Goal: Task Accomplishment & Management: Manage account settings

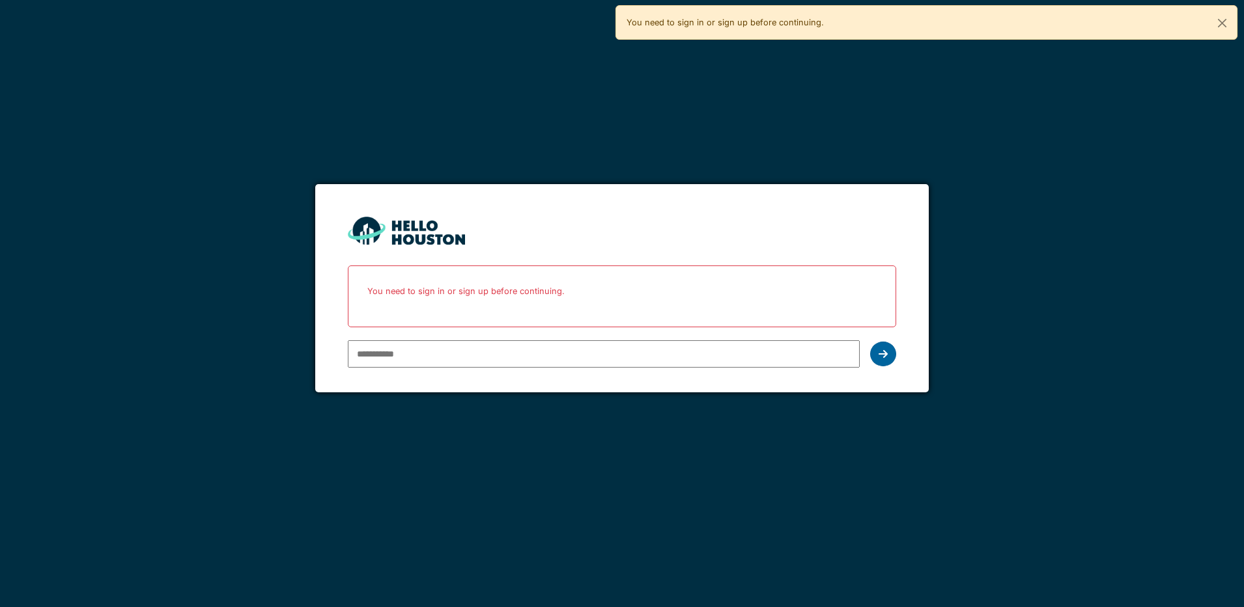
type input "**********"
click at [883, 361] on div at bounding box center [883, 354] width 26 height 25
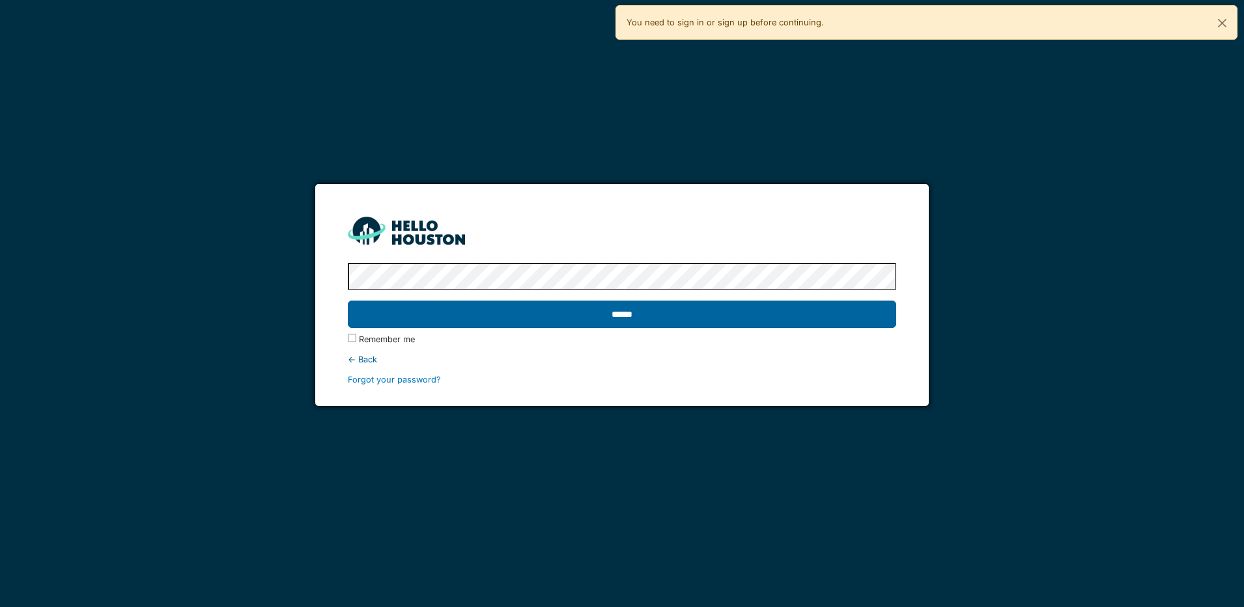
click at [697, 318] on input "******" at bounding box center [622, 314] width 548 height 27
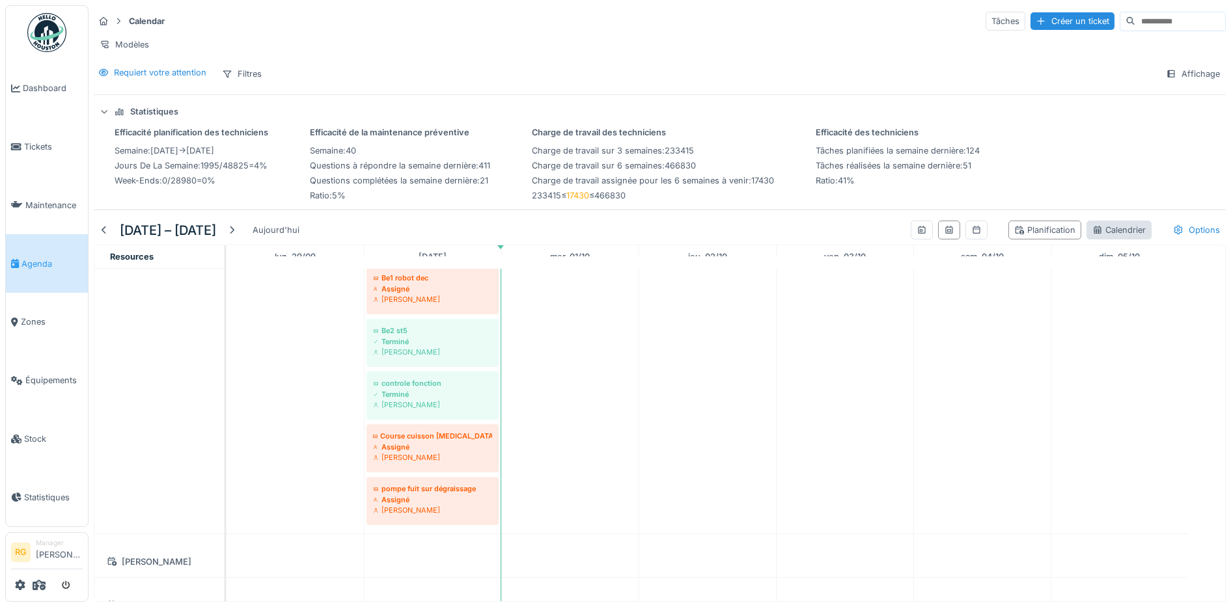
drag, startPoint x: 1093, startPoint y: 240, endPoint x: 1083, endPoint y: 251, distance: 14.8
click at [1093, 236] on div "Calendrier" at bounding box center [1118, 230] width 53 height 12
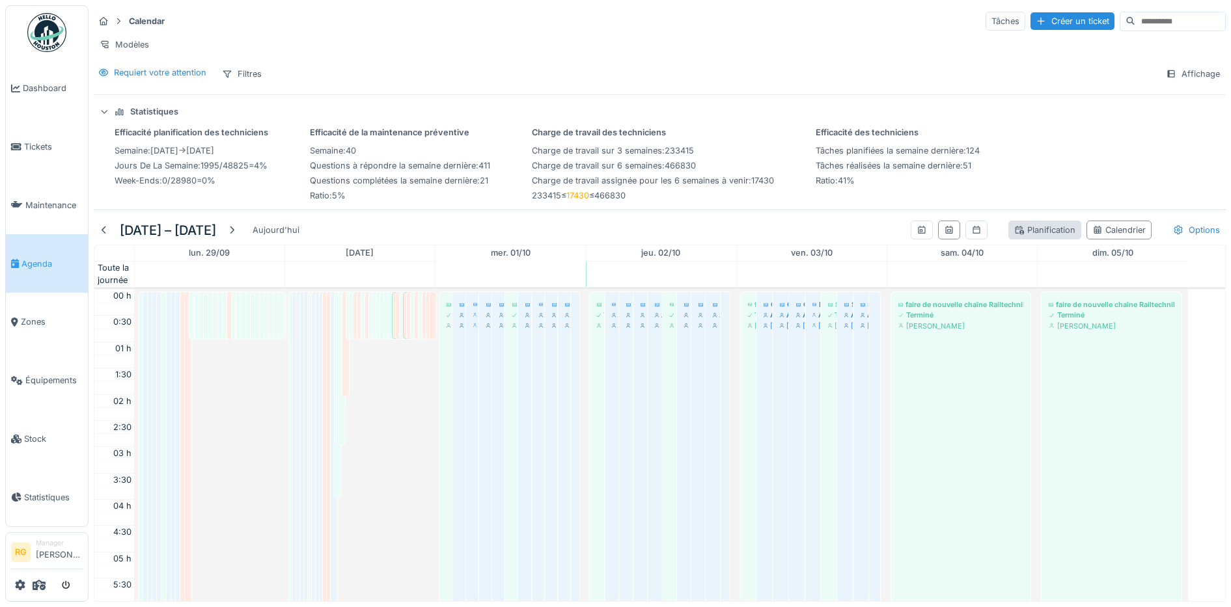
click at [1018, 236] on div "Planification" at bounding box center [1044, 230] width 61 height 12
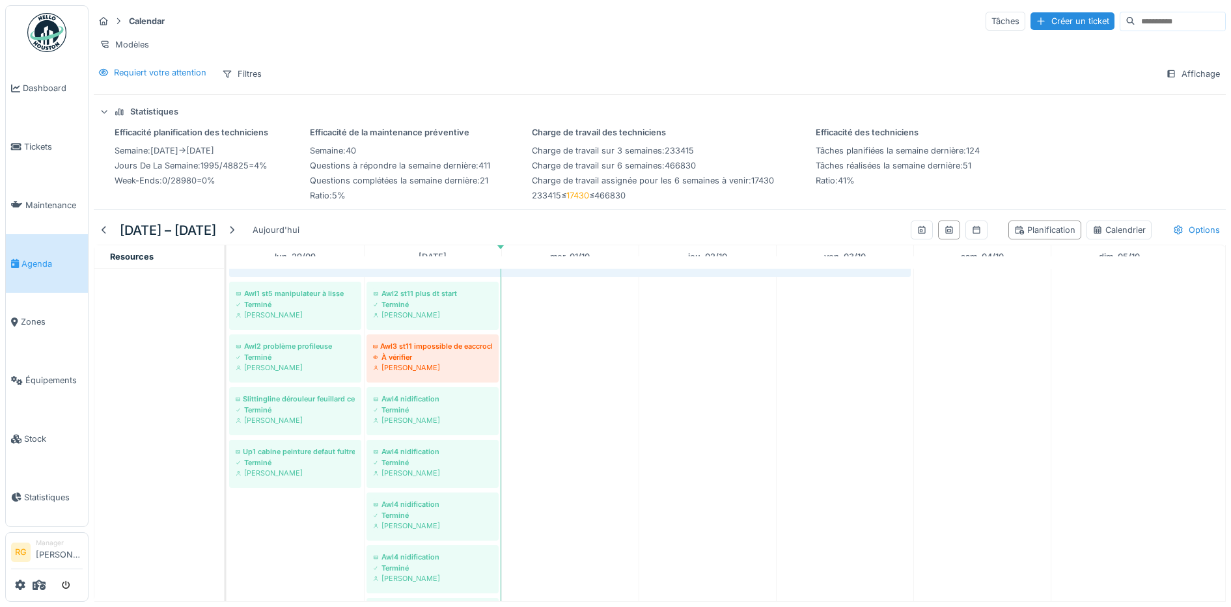
scroll to position [977, 0]
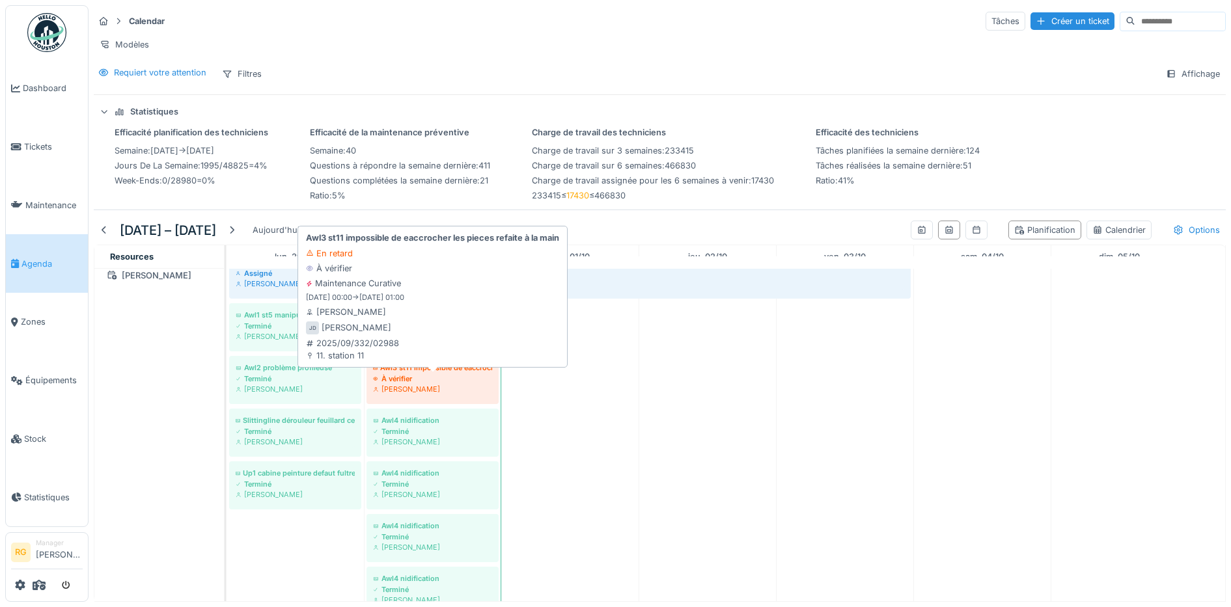
click at [422, 384] on div "À vérifier" at bounding box center [432, 379] width 119 height 10
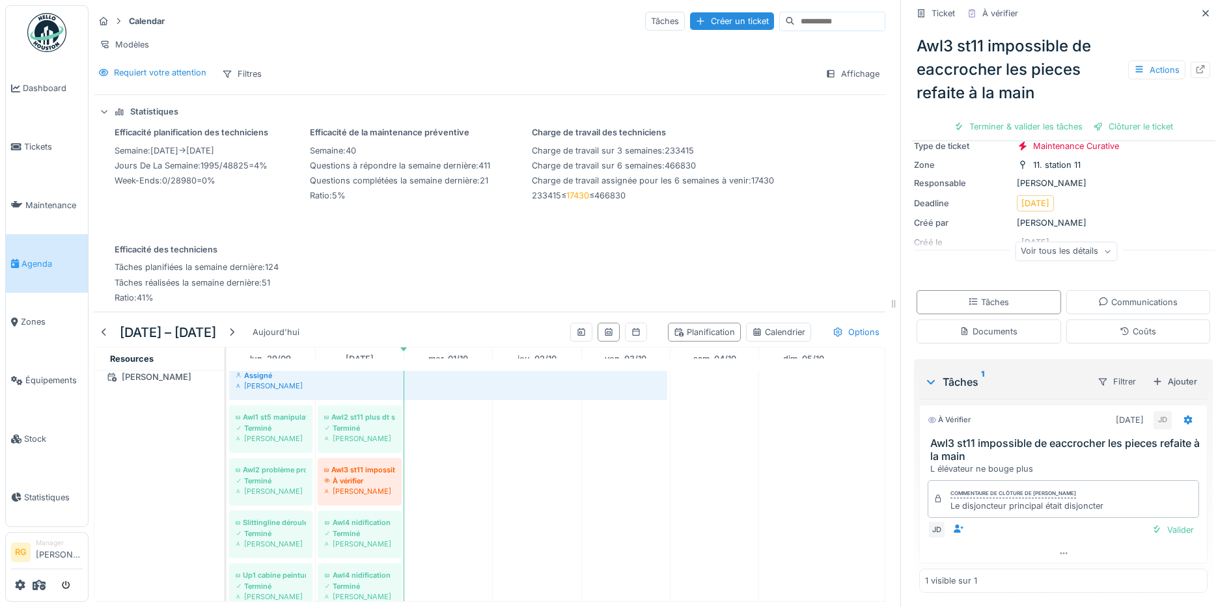
scroll to position [91, 0]
click at [986, 327] on div "Documents" at bounding box center [989, 330] width 58 height 12
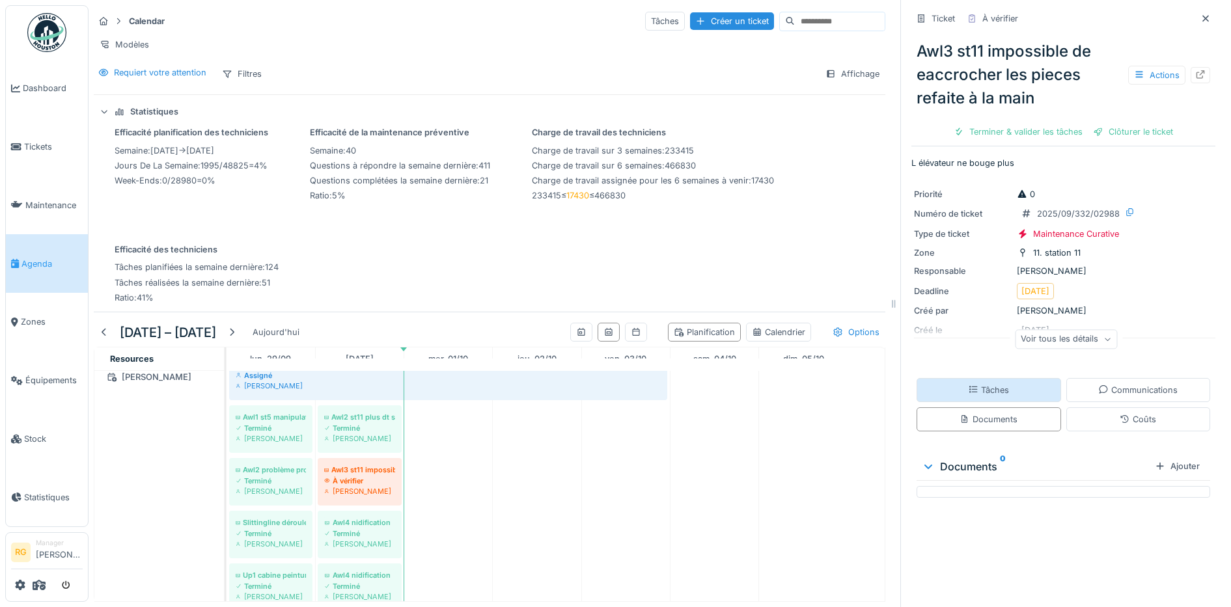
click at [979, 384] on div "Tâches" at bounding box center [988, 390] width 41 height 12
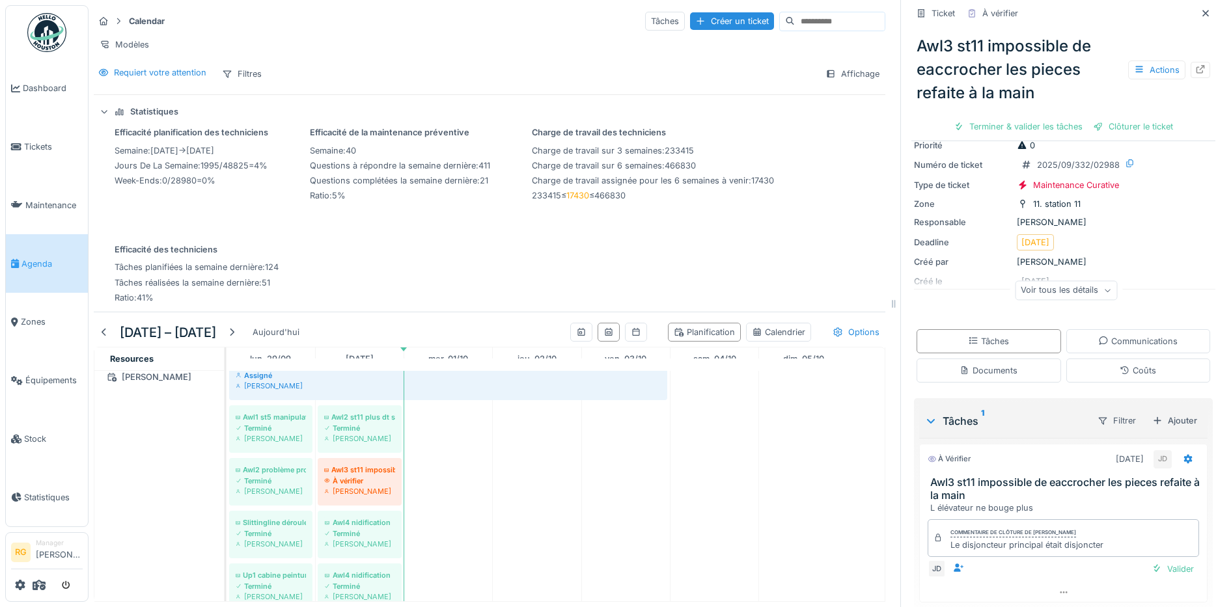
scroll to position [91, 0]
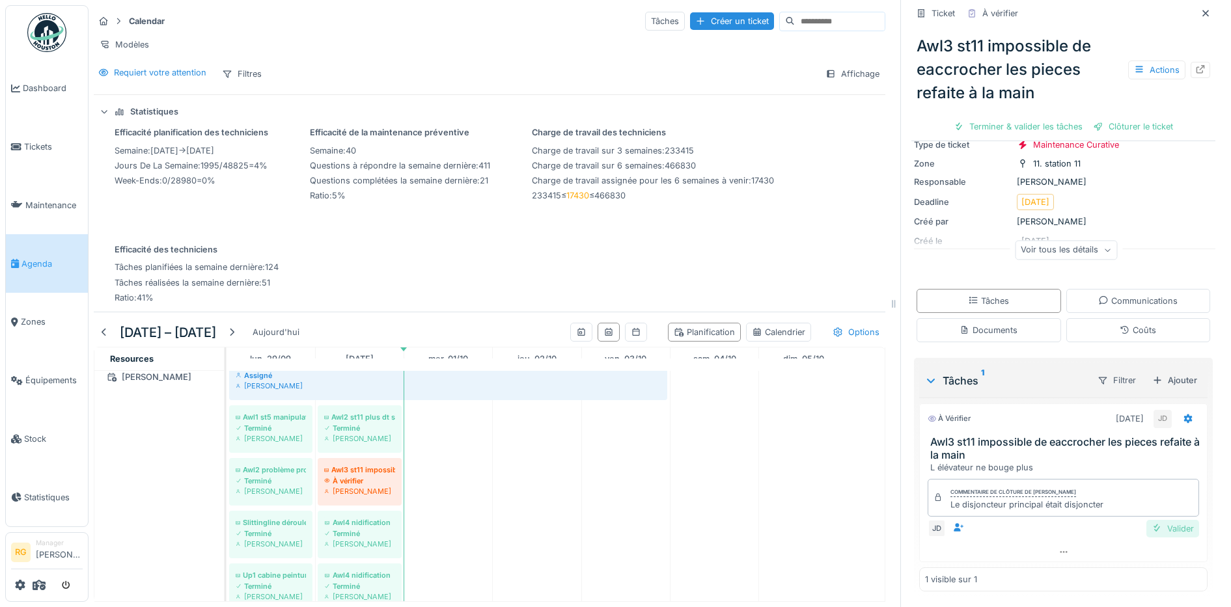
click at [1157, 520] on div "Valider" at bounding box center [1173, 529] width 53 height 18
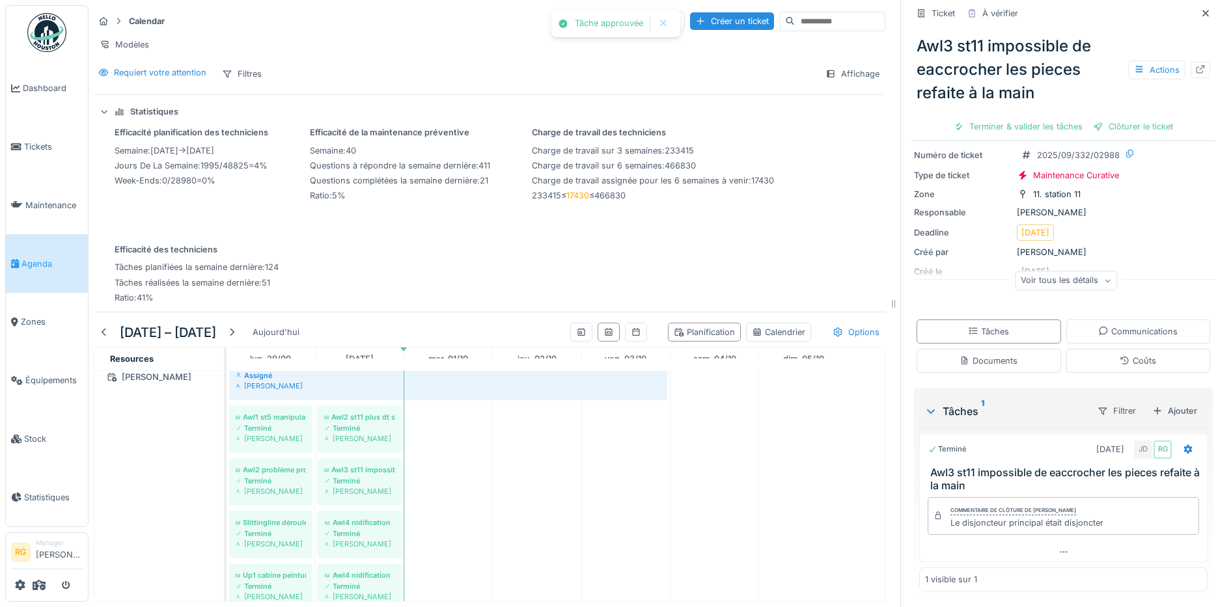
scroll to position [61, 0]
click at [1053, 118] on div "Clôturer le ticket" at bounding box center [1063, 127] width 90 height 18
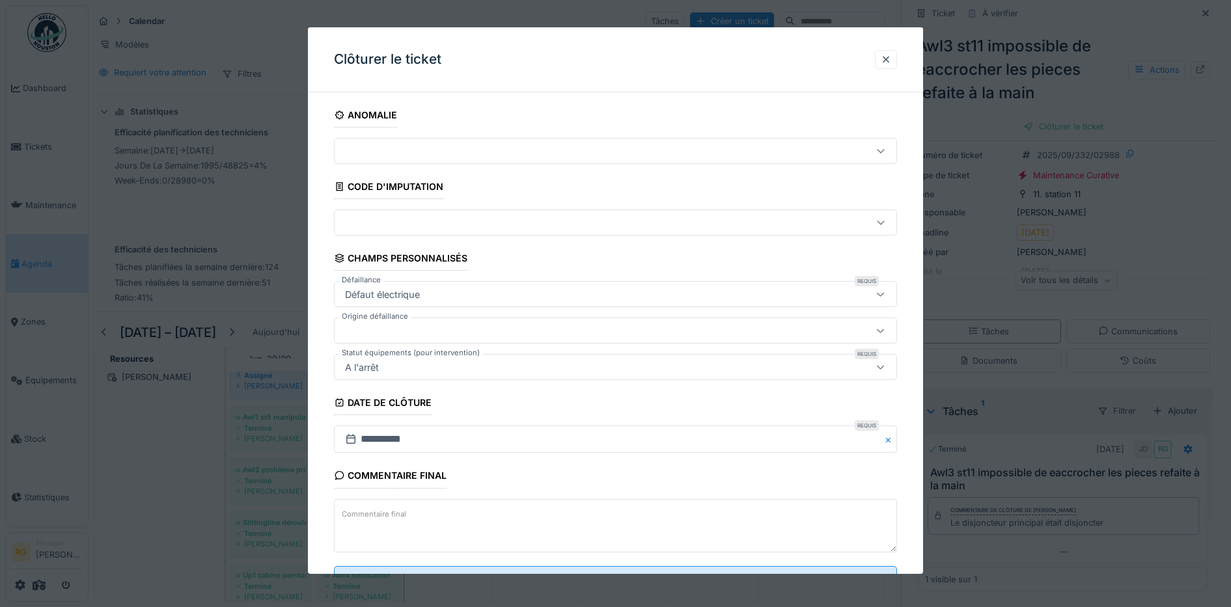
click at [446, 513] on textarea "Commentaire final" at bounding box center [616, 525] width 564 height 53
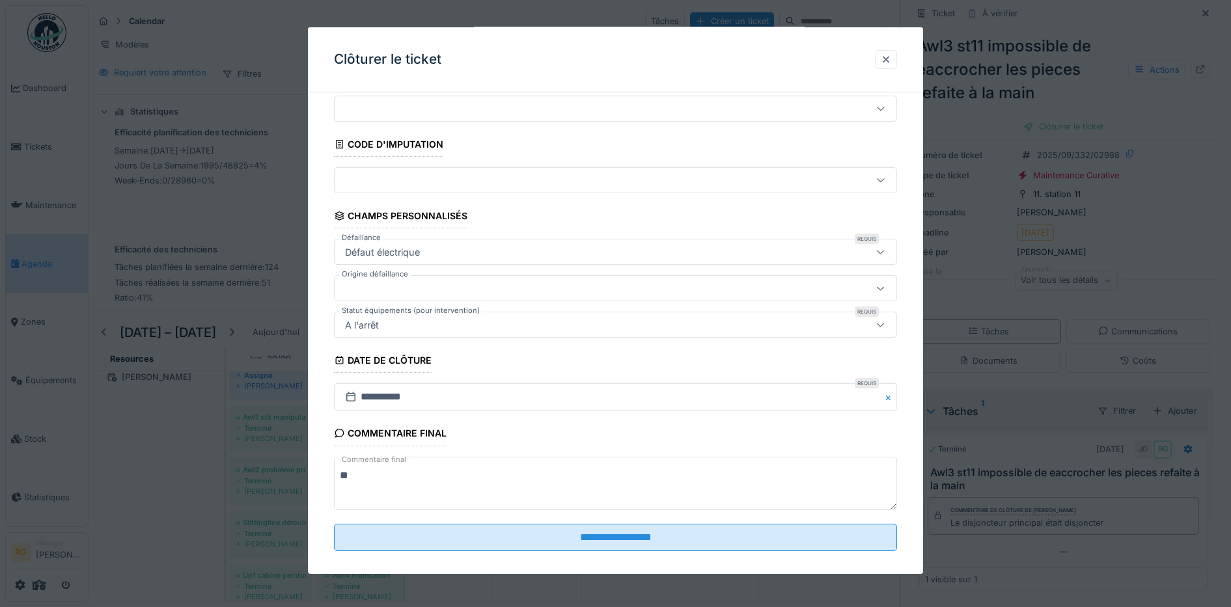
scroll to position [56, 0]
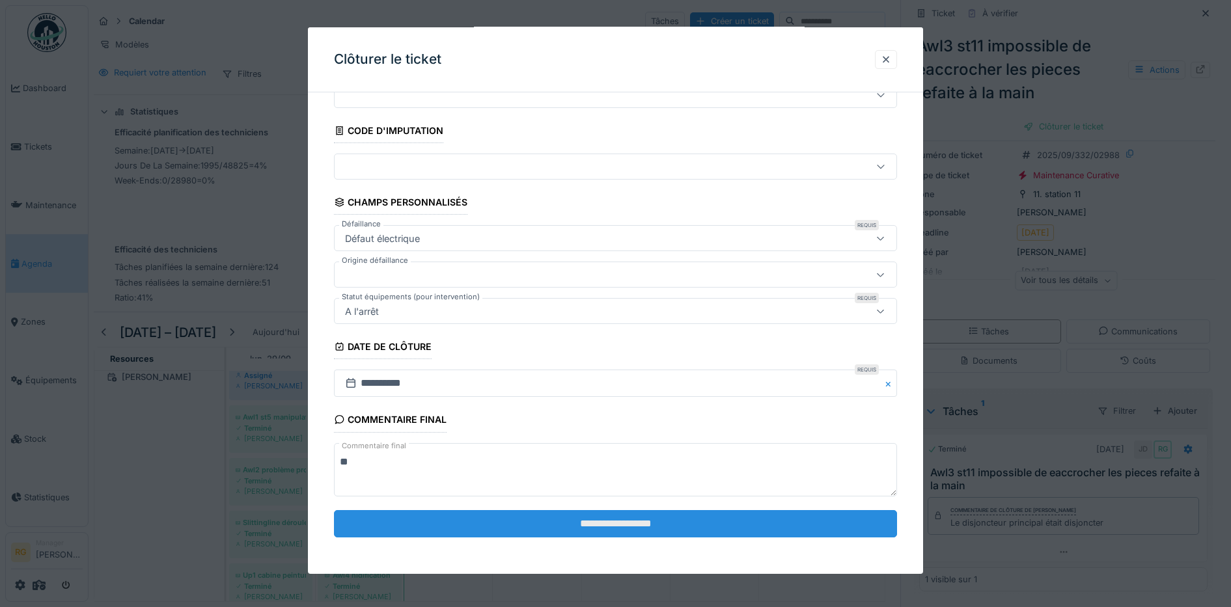
type textarea "**"
click at [624, 528] on input "**********" at bounding box center [616, 523] width 564 height 27
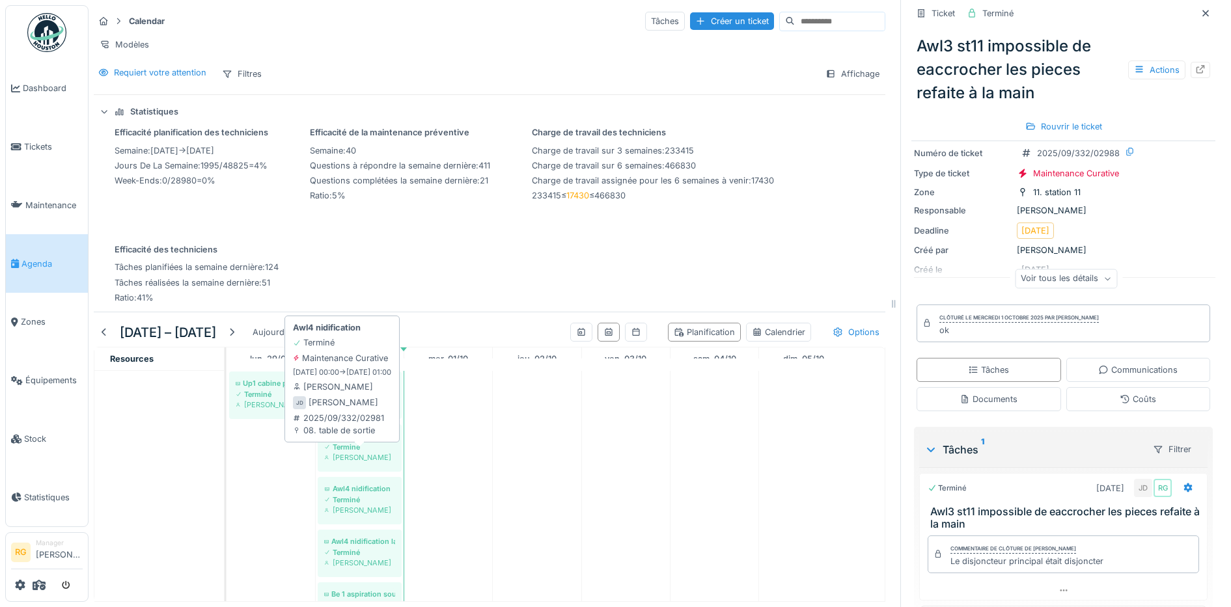
scroll to position [1264, 0]
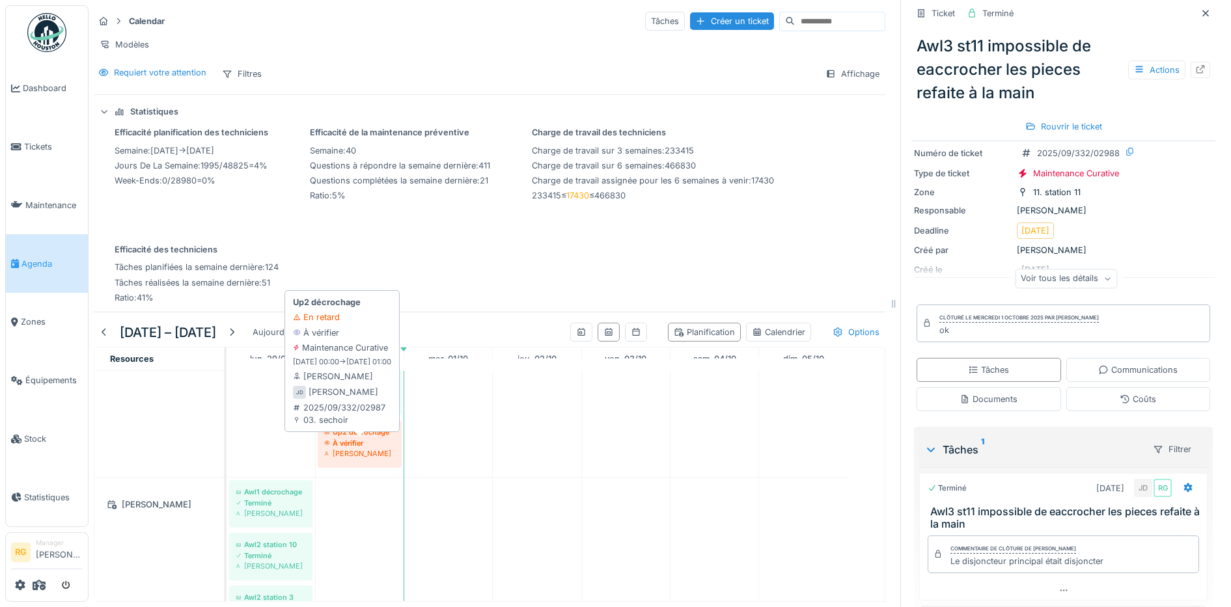
click at [363, 445] on div "À vérifier" at bounding box center [359, 443] width 71 height 10
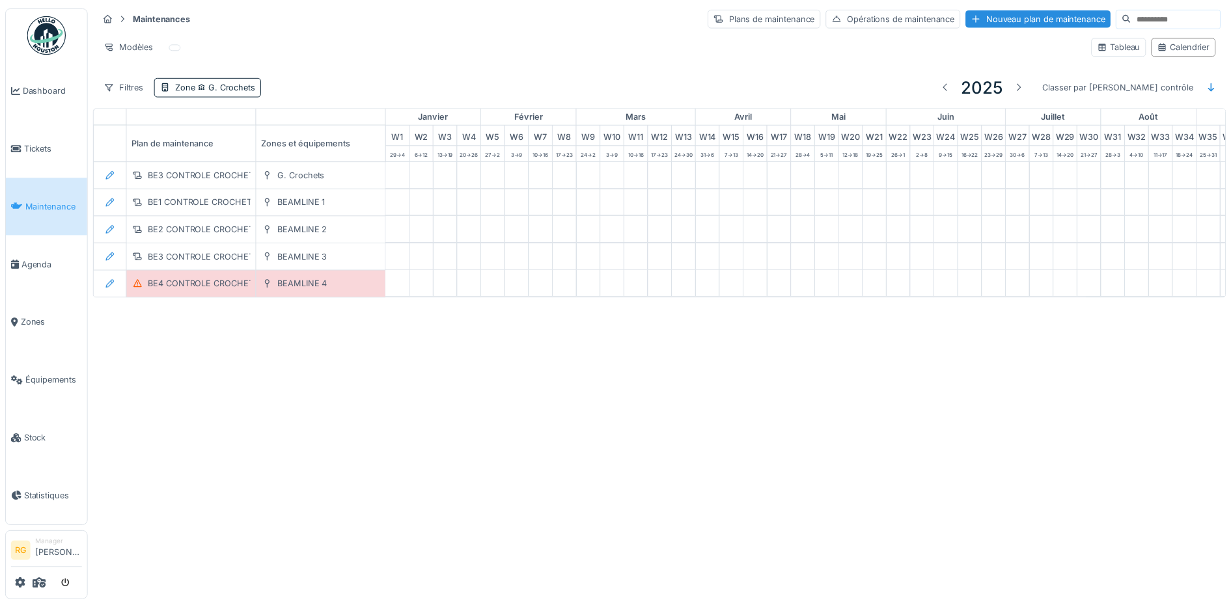
scroll to position [0, 441]
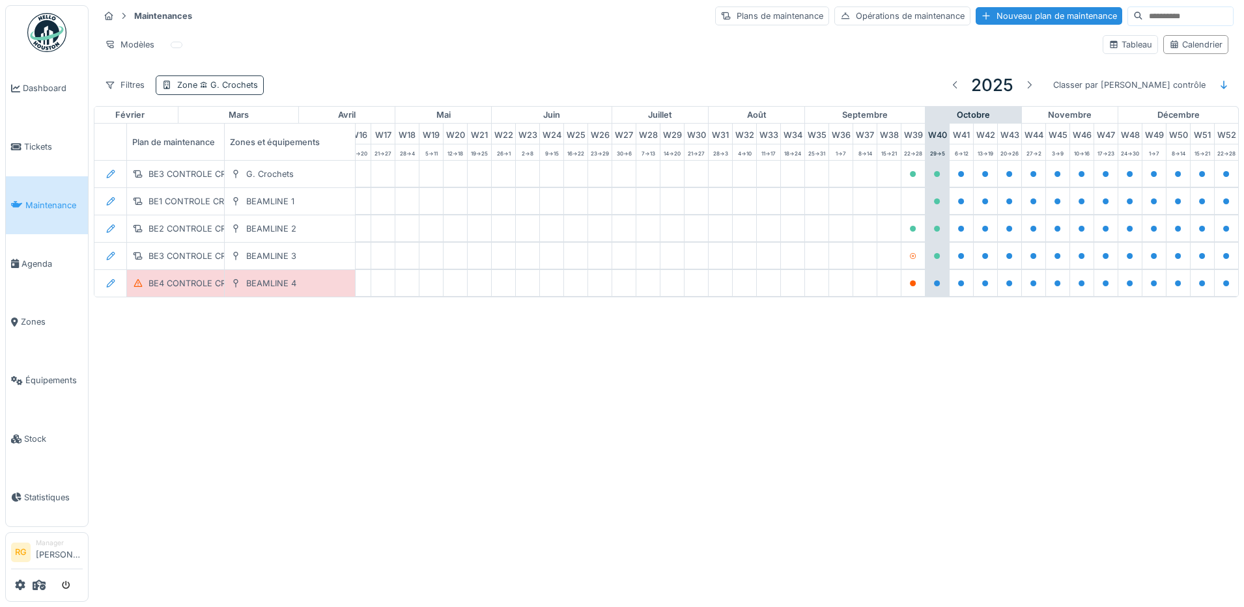
click at [235, 84] on span "G. Crochets" at bounding box center [227, 85] width 61 height 10
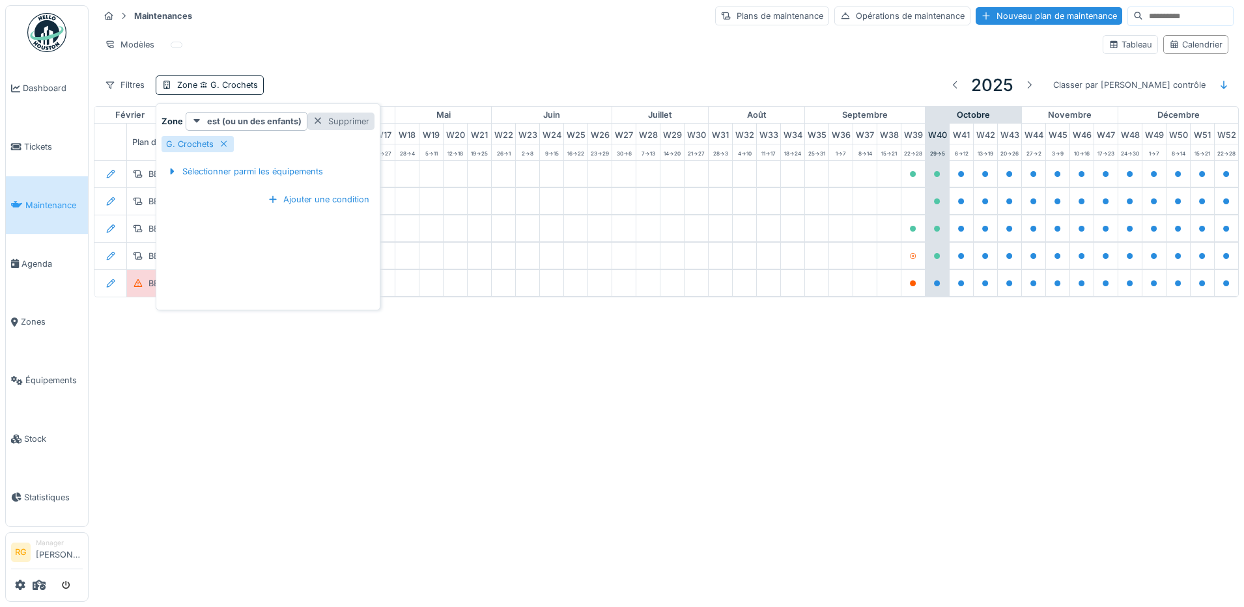
click at [316, 124] on div at bounding box center [318, 121] width 10 height 12
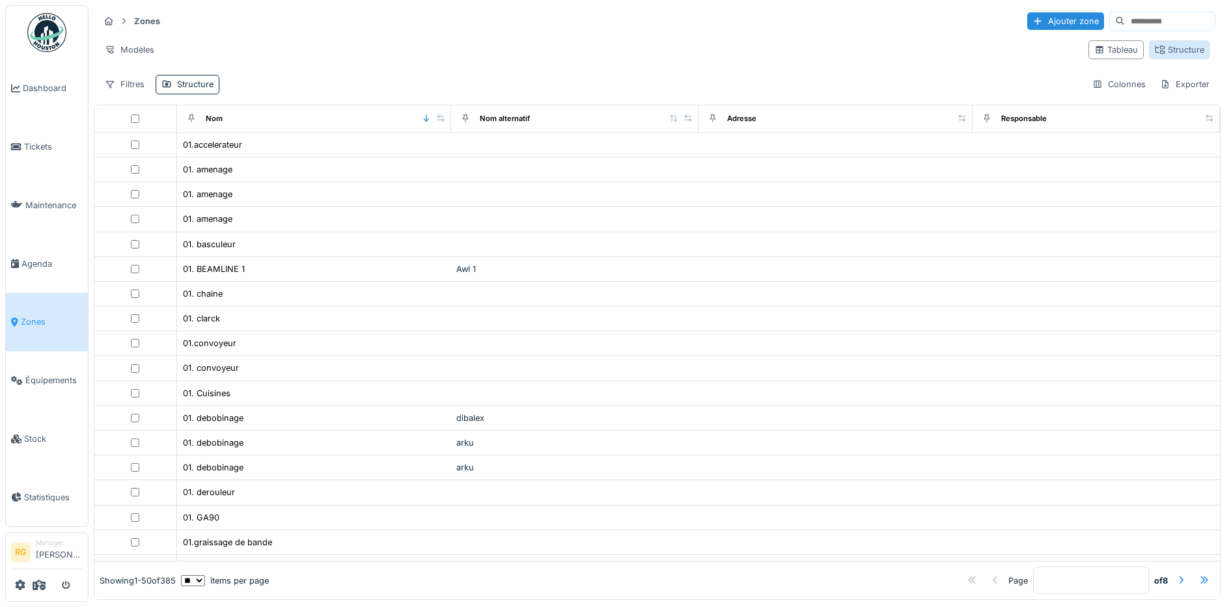
click at [1156, 52] on div "Structure" at bounding box center [1179, 50] width 49 height 12
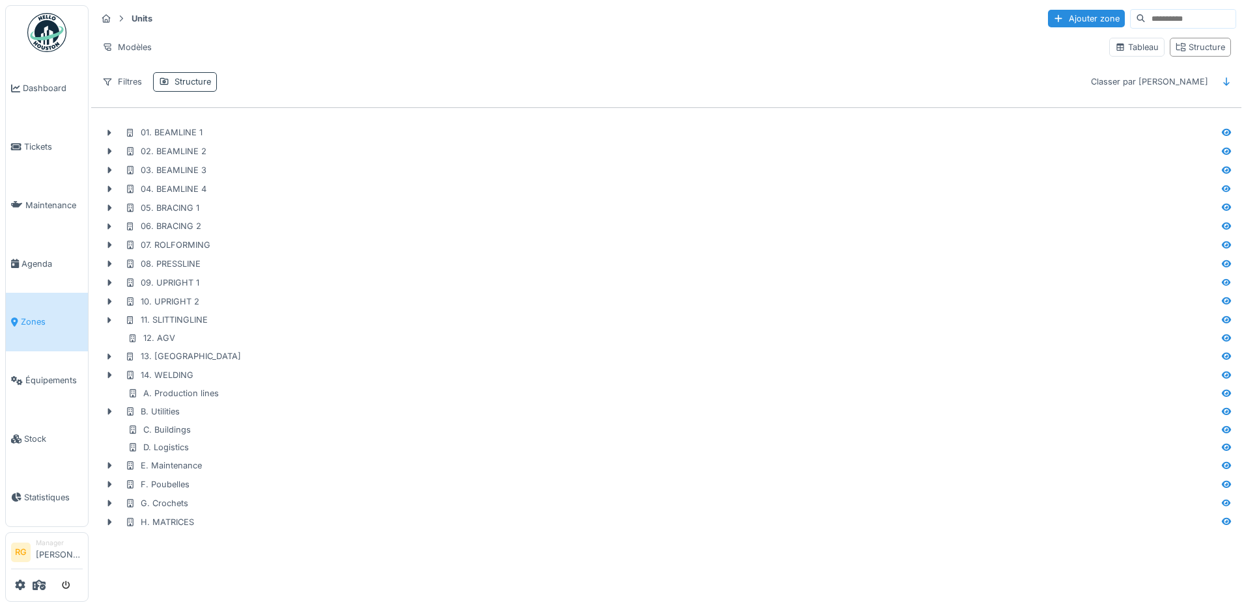
click at [193, 83] on div "Structure" at bounding box center [192, 82] width 36 height 12
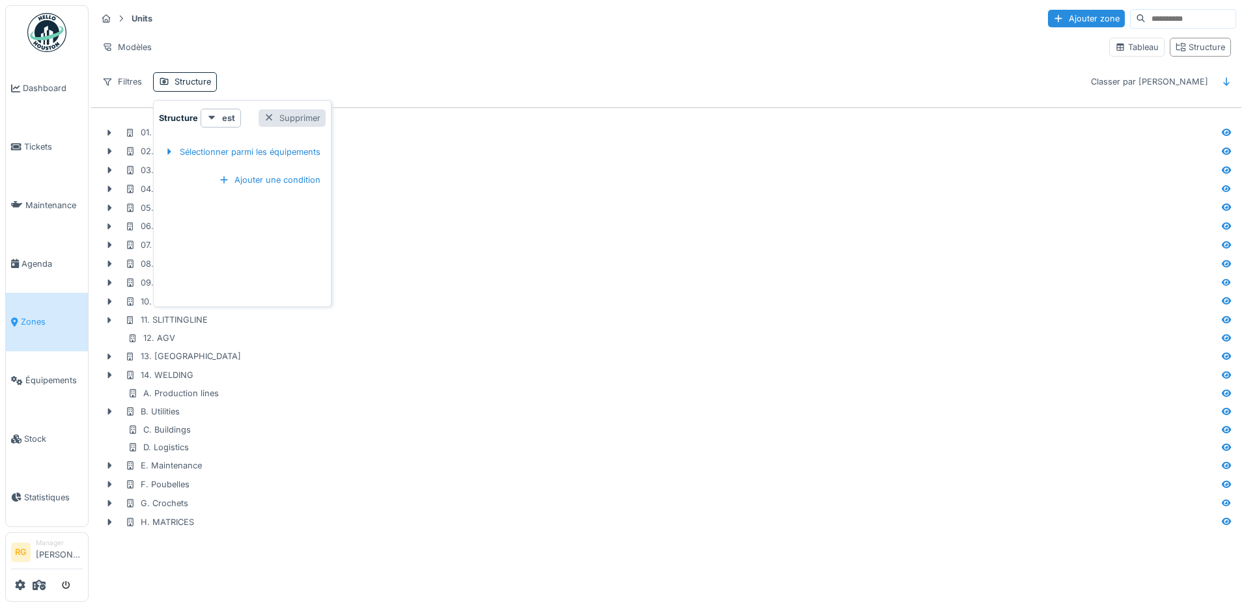
click at [271, 116] on div at bounding box center [269, 118] width 10 height 12
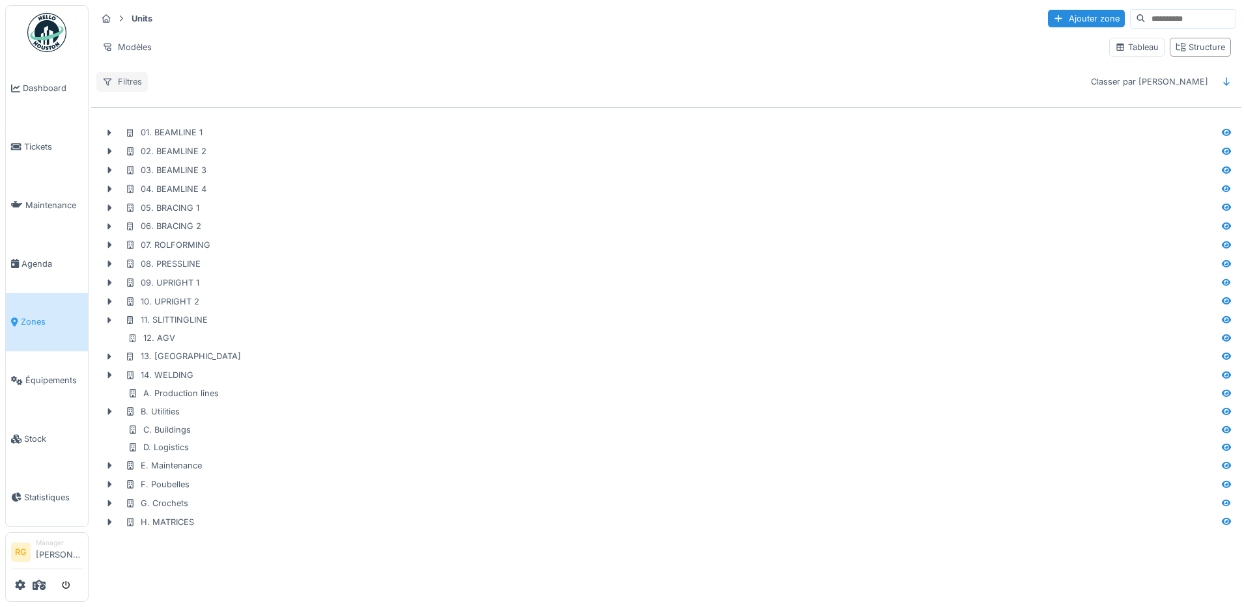
click at [127, 85] on div "Filtres" at bounding box center [121, 81] width 51 height 19
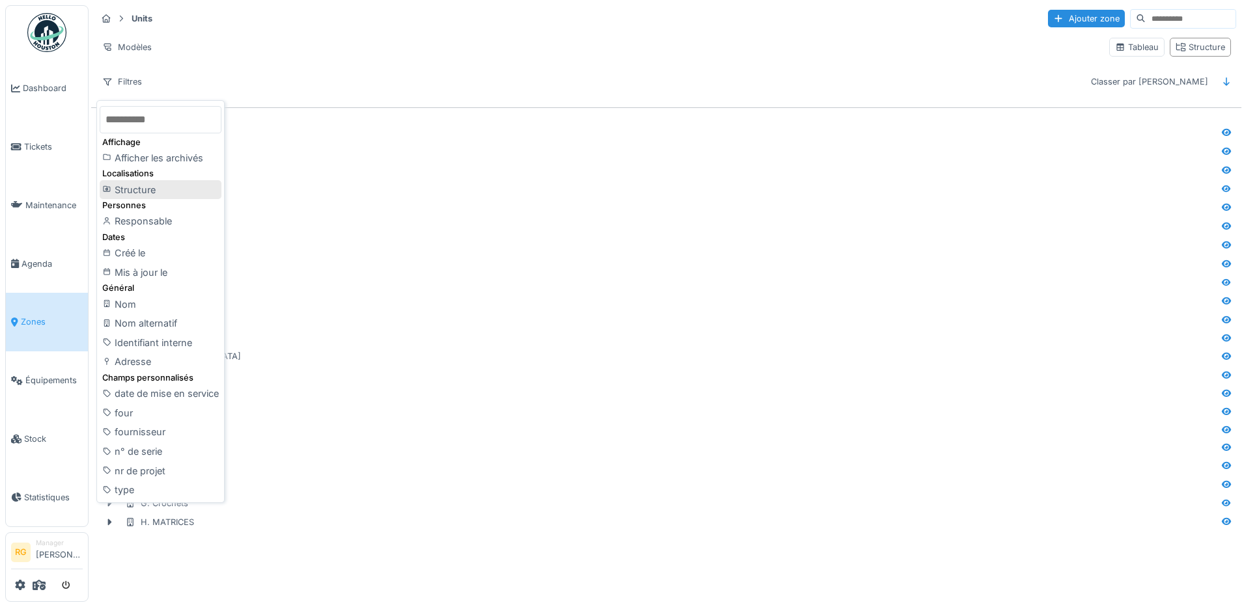
click at [142, 189] on div "Structure" at bounding box center [161, 190] width 122 height 20
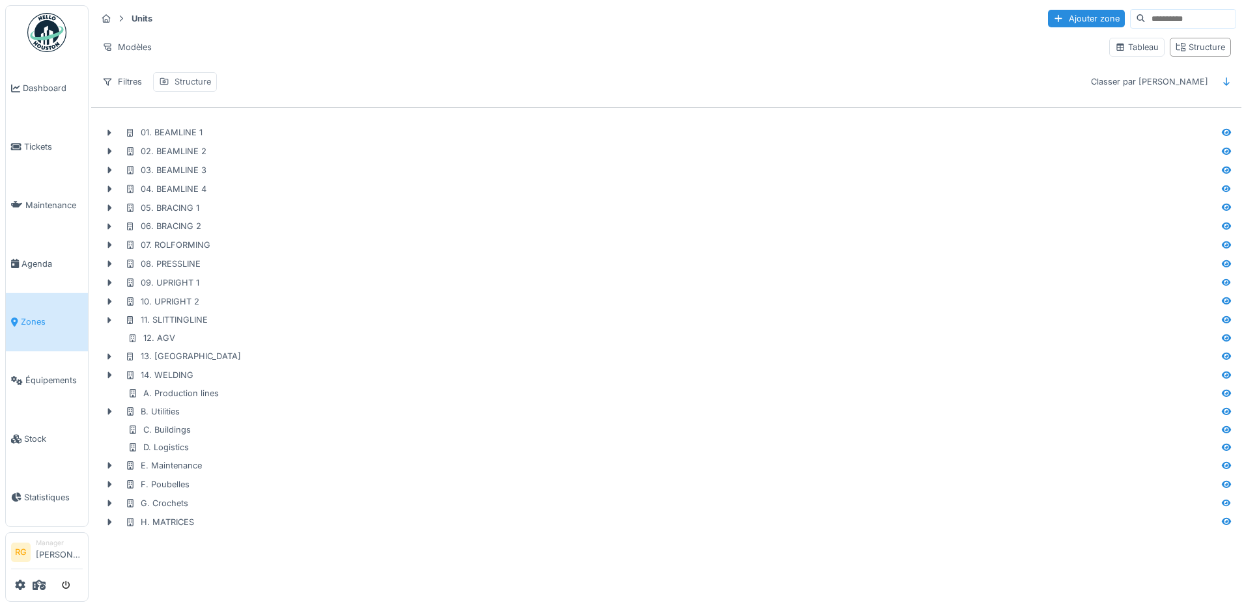
click at [191, 82] on div "Structure" at bounding box center [192, 82] width 36 height 12
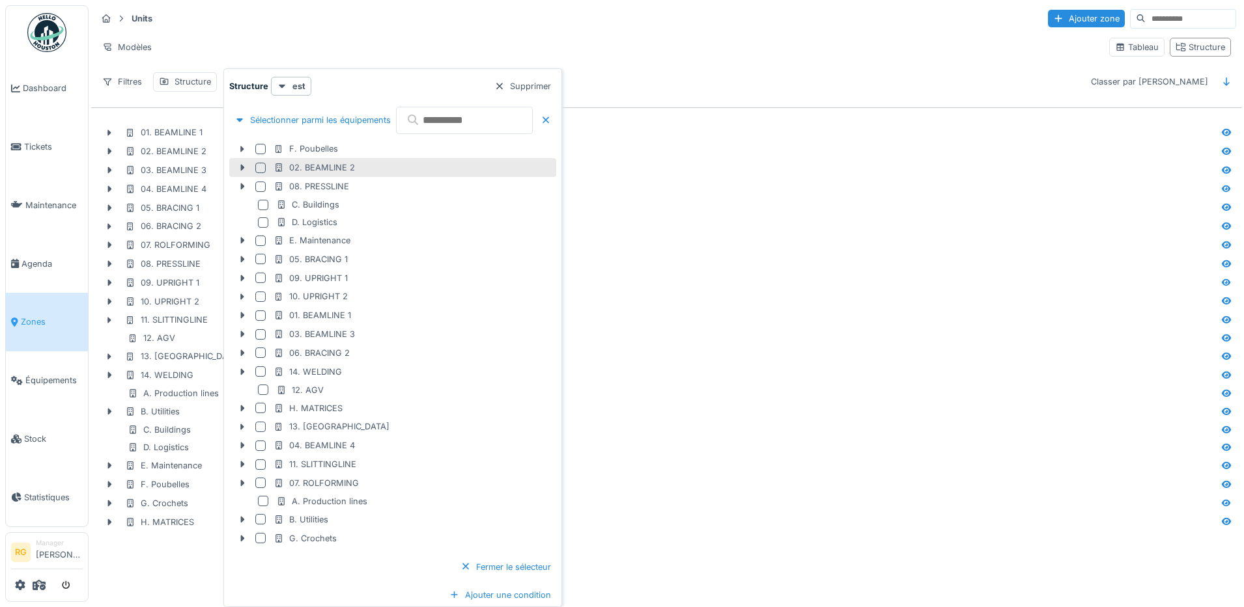
click at [260, 167] on div at bounding box center [260, 168] width 10 height 10
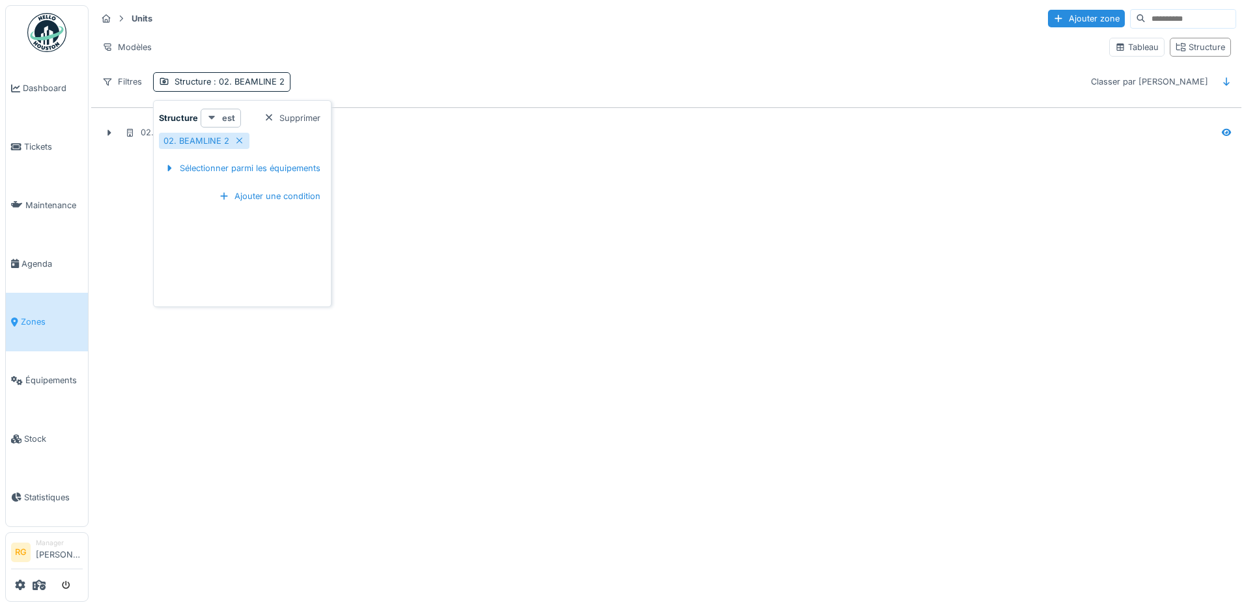
click at [212, 118] on icon at bounding box center [211, 118] width 7 height 4
click at [223, 167] on div "est (ou un des enfants)" at bounding box center [257, 166] width 109 height 20
click at [351, 72] on div "Units Ajouter zone Modèles Tableau Structure Filtres Structure 02. BEAMLINE 2 C…" at bounding box center [666, 50] width 1150 height 94
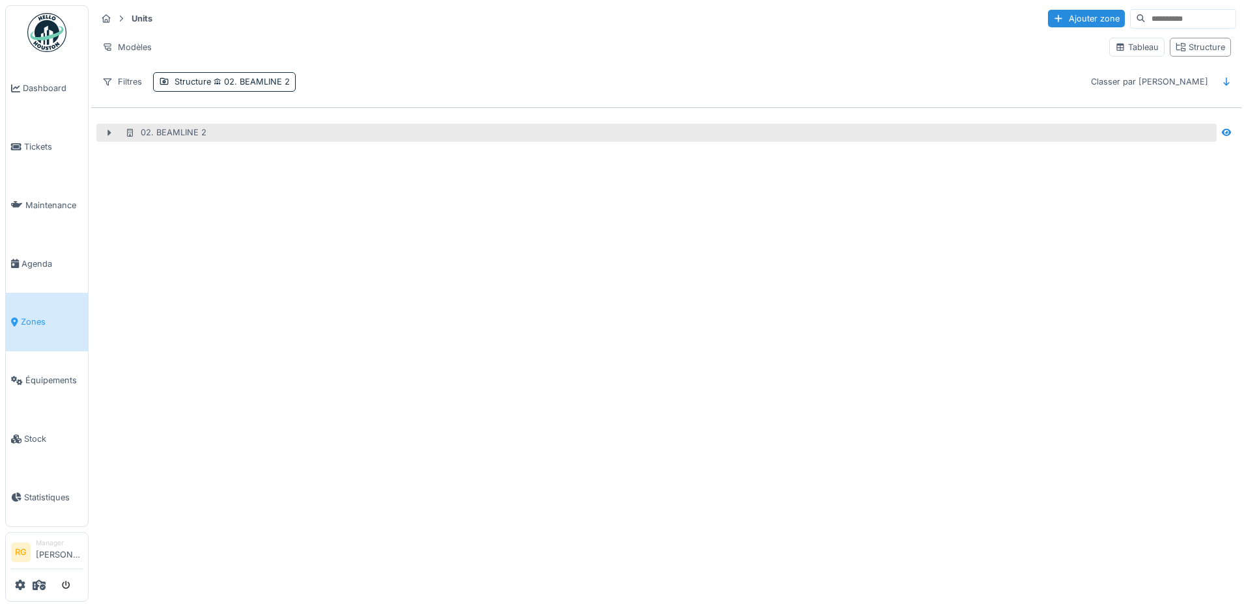
click at [110, 134] on icon at bounding box center [110, 133] width 4 height 7
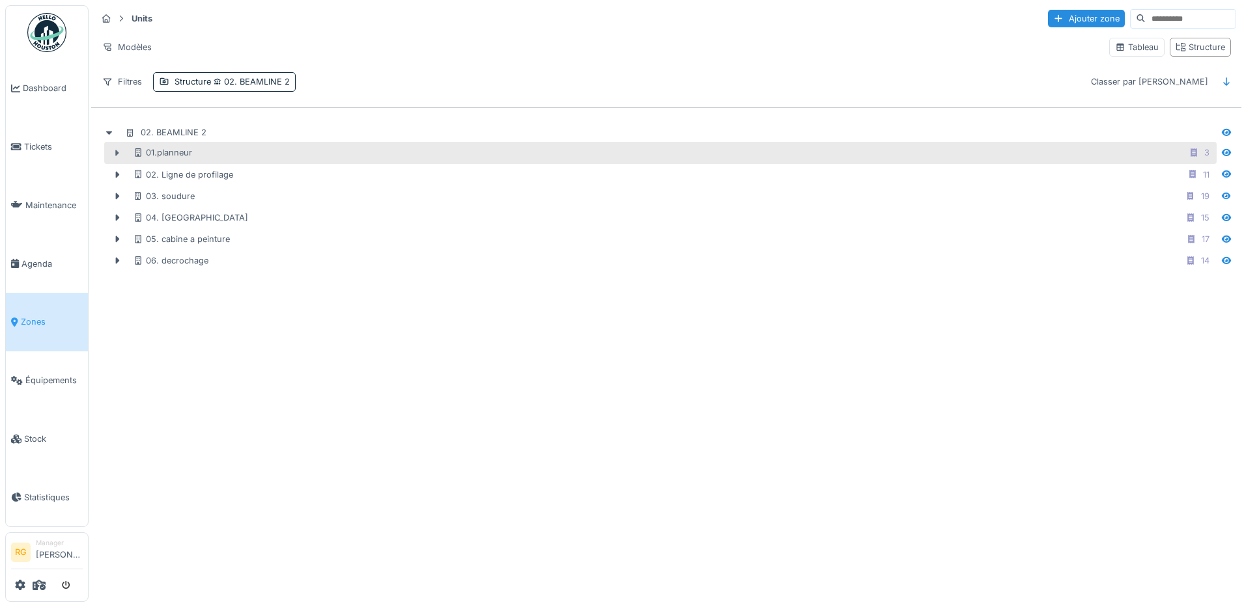
click at [118, 158] on icon at bounding box center [117, 153] width 10 height 8
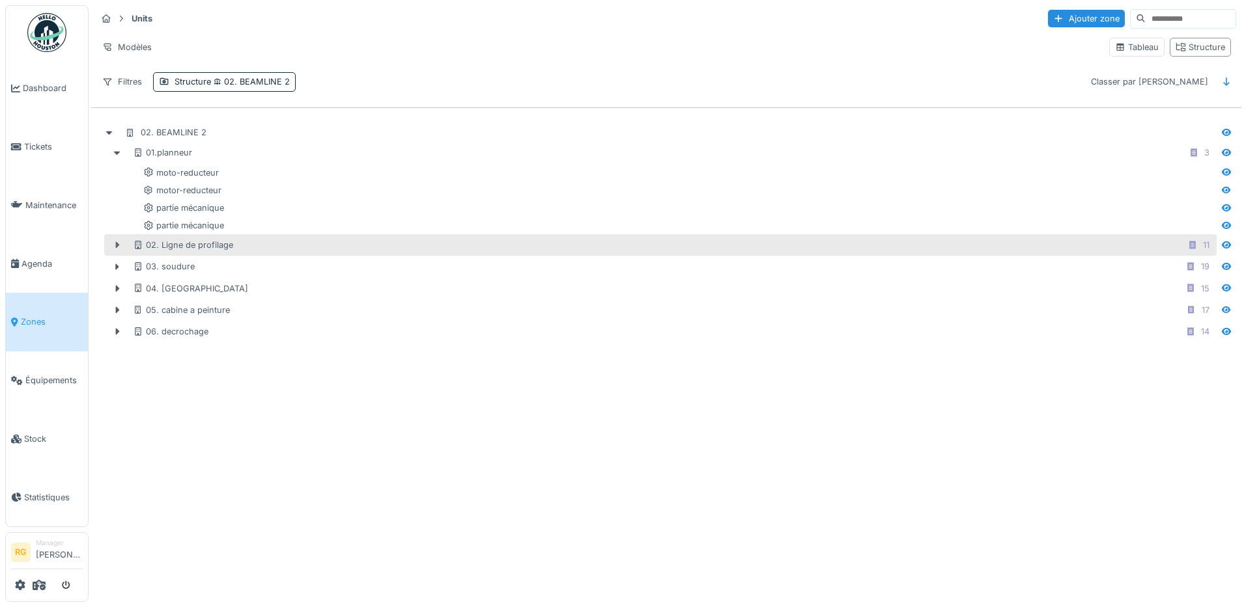
click at [117, 248] on icon at bounding box center [118, 245] width 4 height 7
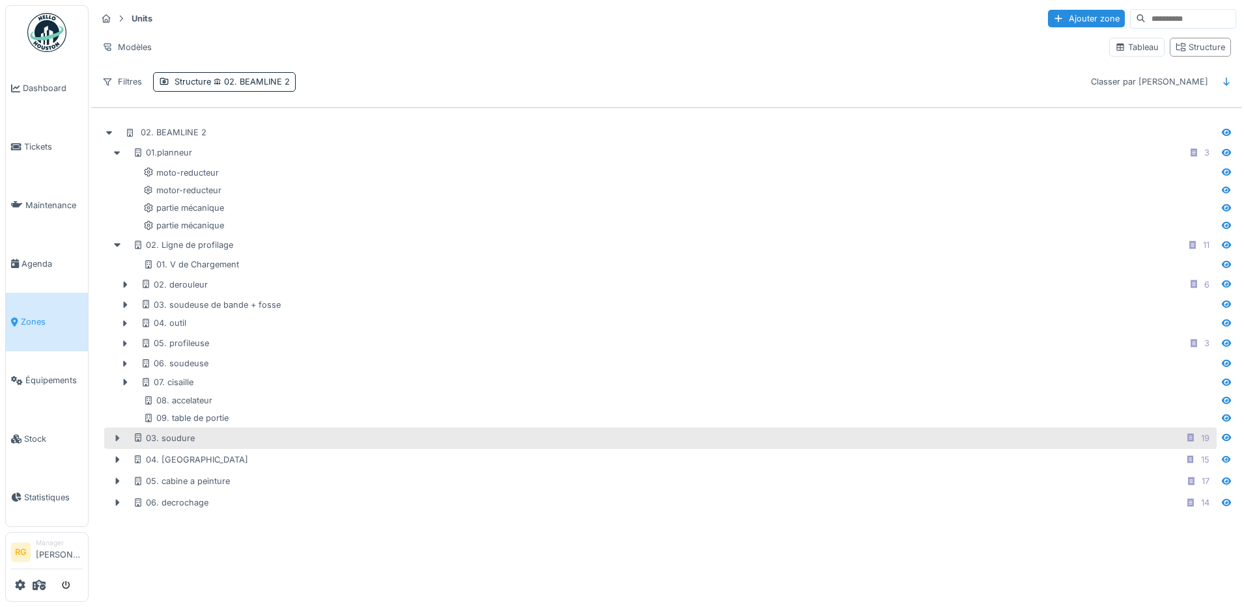
click at [117, 441] on icon at bounding box center [118, 438] width 4 height 7
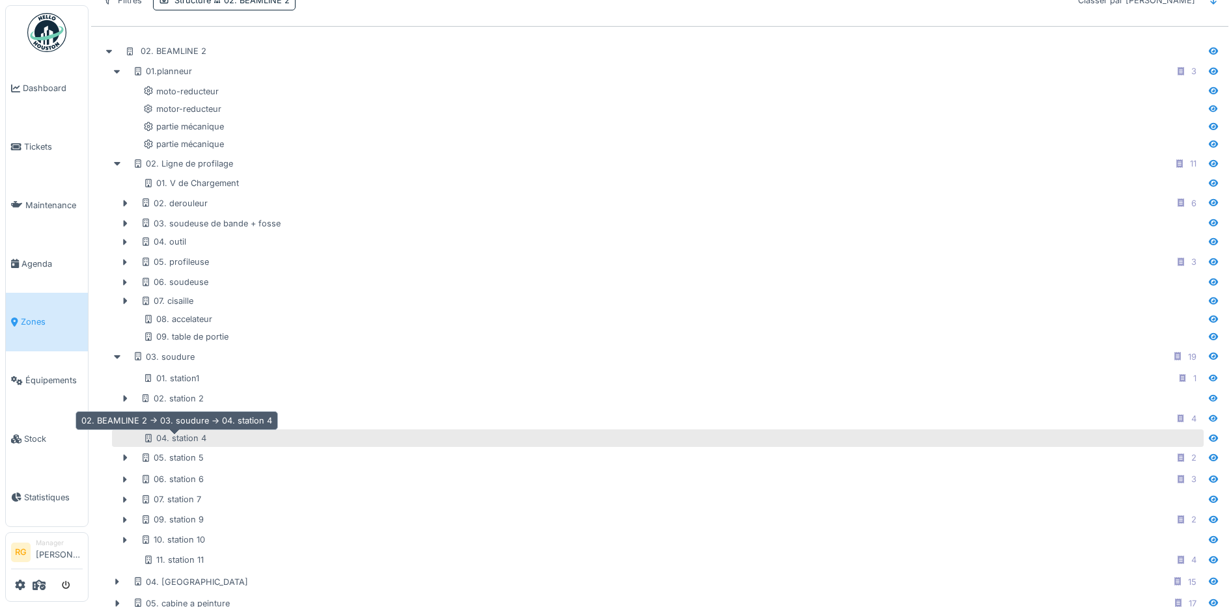
scroll to position [132, 0]
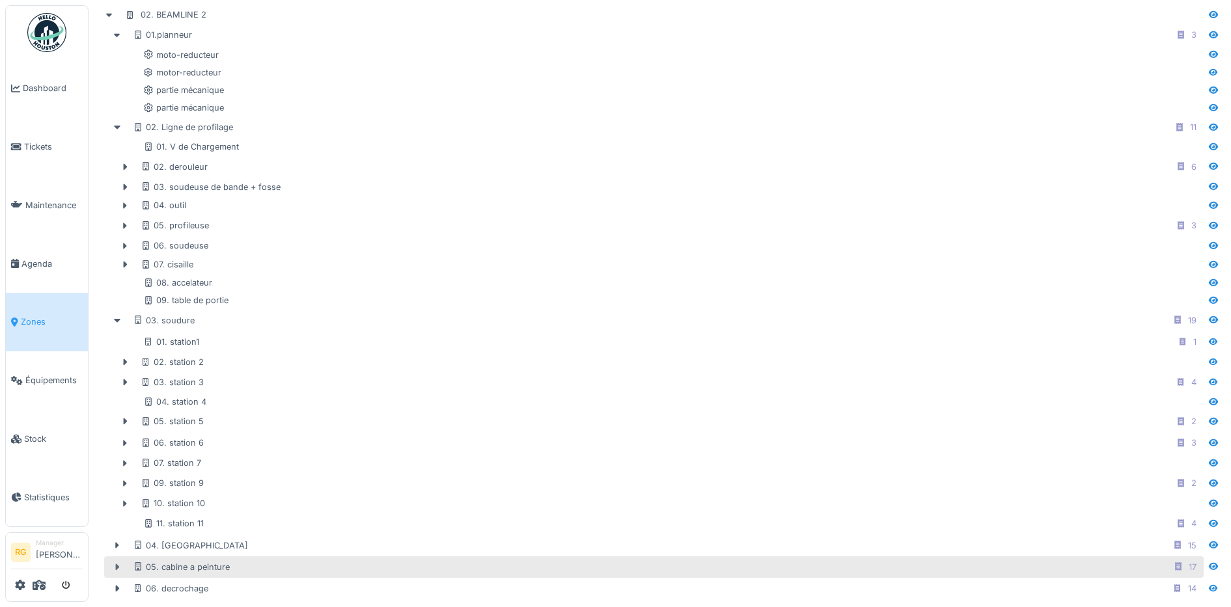
click at [116, 564] on icon at bounding box center [118, 567] width 4 height 7
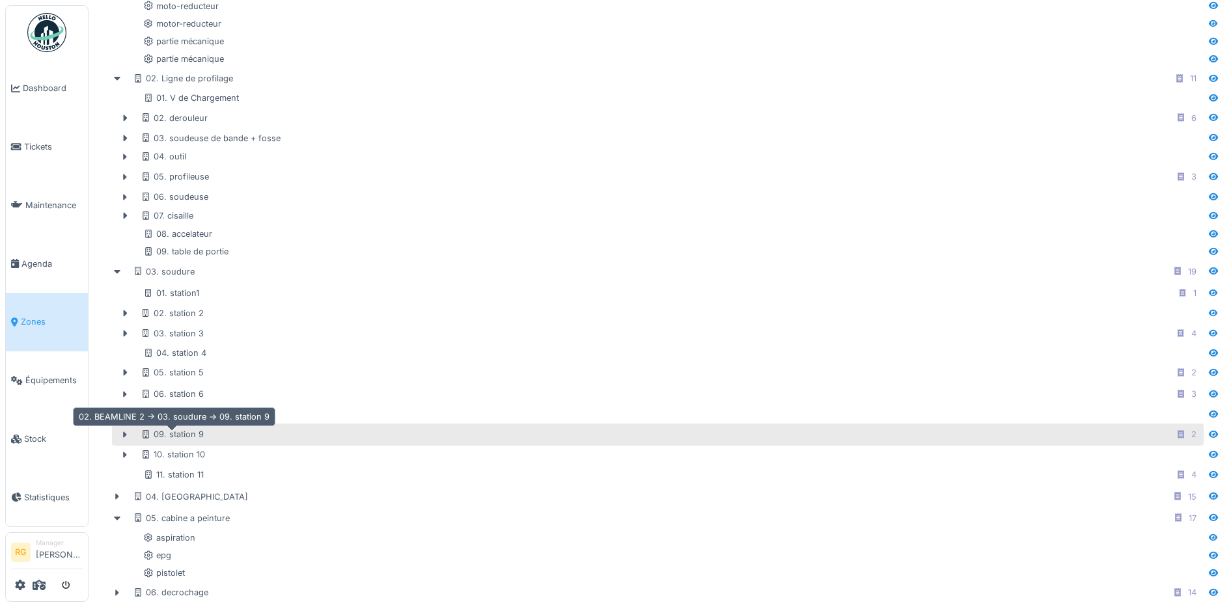
scroll to position [186, 0]
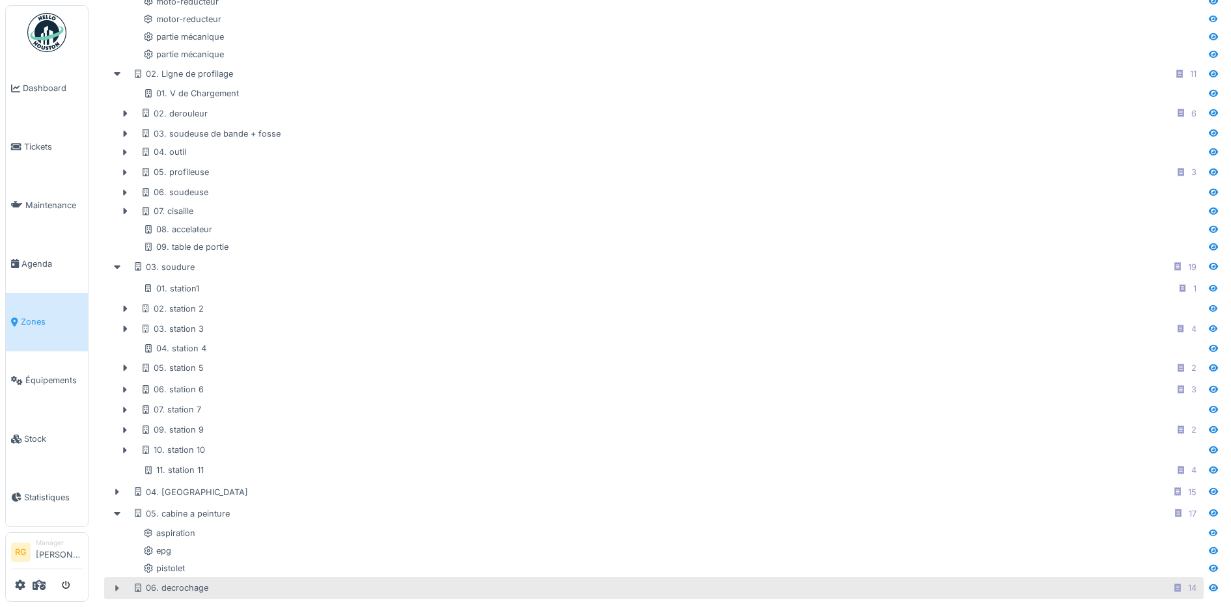
click at [117, 585] on icon at bounding box center [118, 588] width 4 height 7
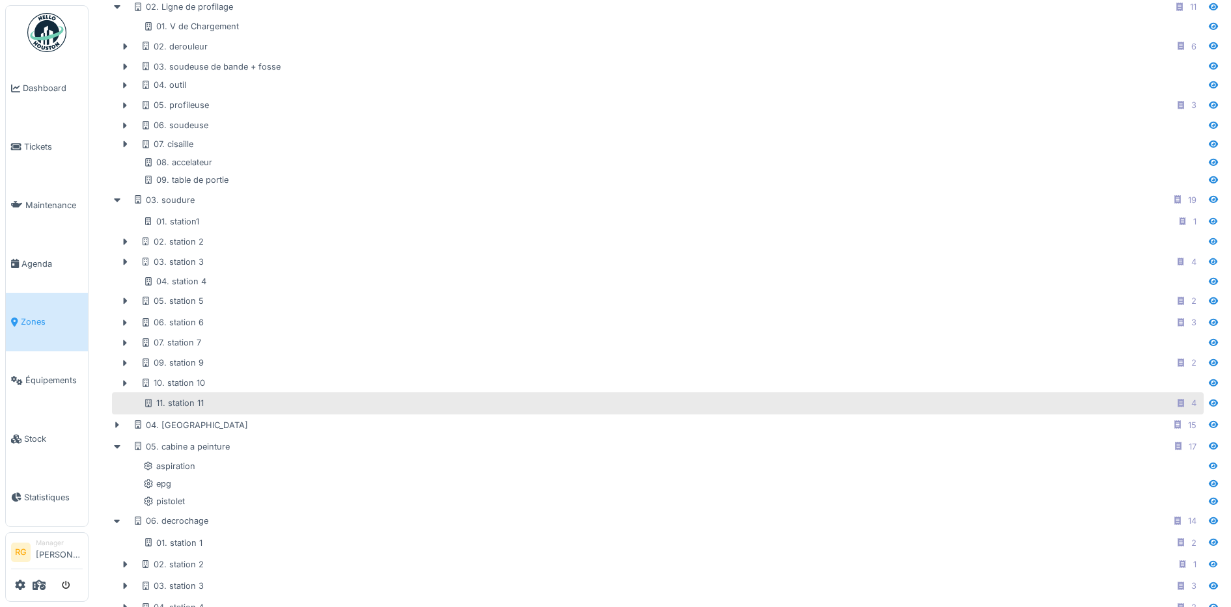
scroll to position [294, 0]
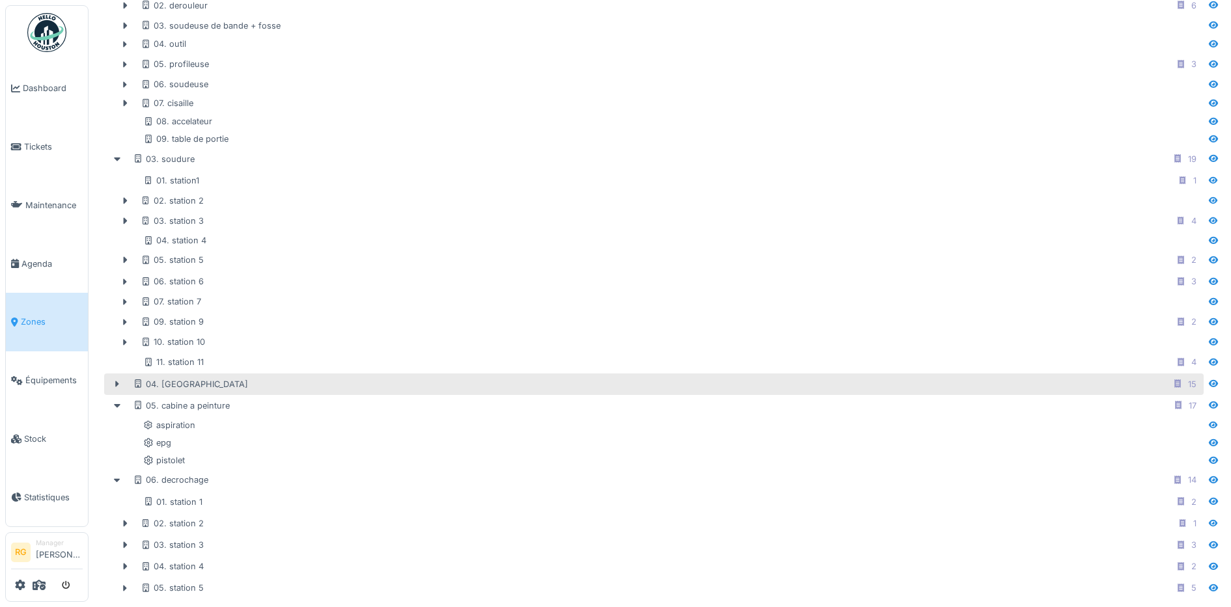
click at [1155, 376] on div "04. [GEOGRAPHIC_DATA] 15" at bounding box center [667, 384] width 1068 height 16
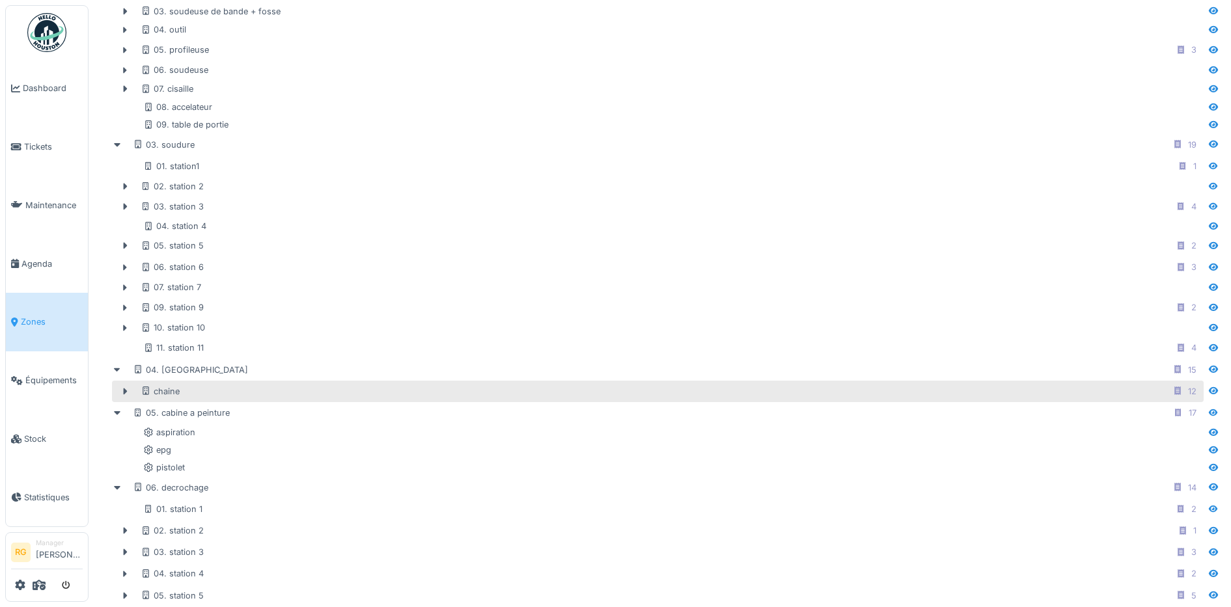
click at [1100, 398] on div "chaine 12" at bounding box center [671, 391] width 1061 height 16
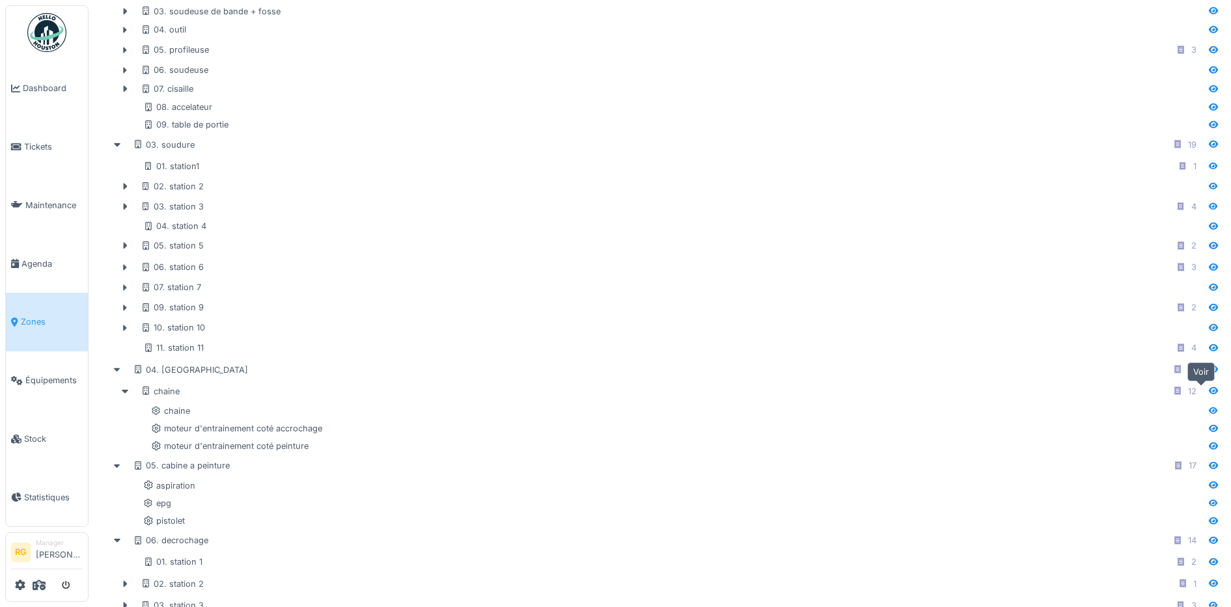
click at [1209, 392] on icon at bounding box center [1213, 390] width 9 height 7
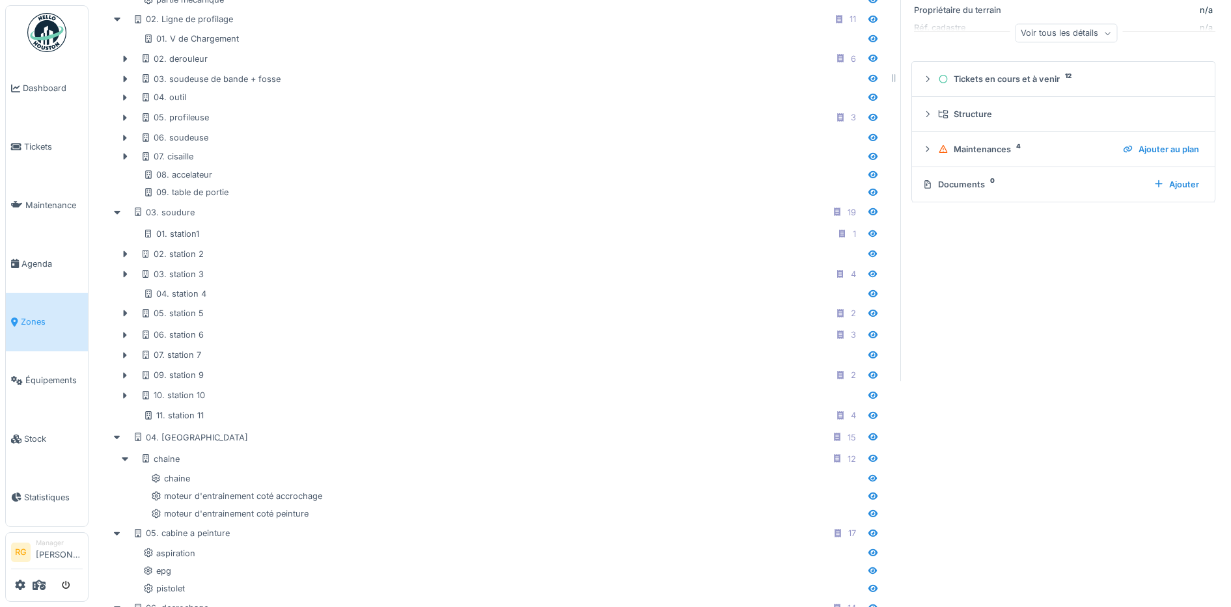
scroll to position [131, 0]
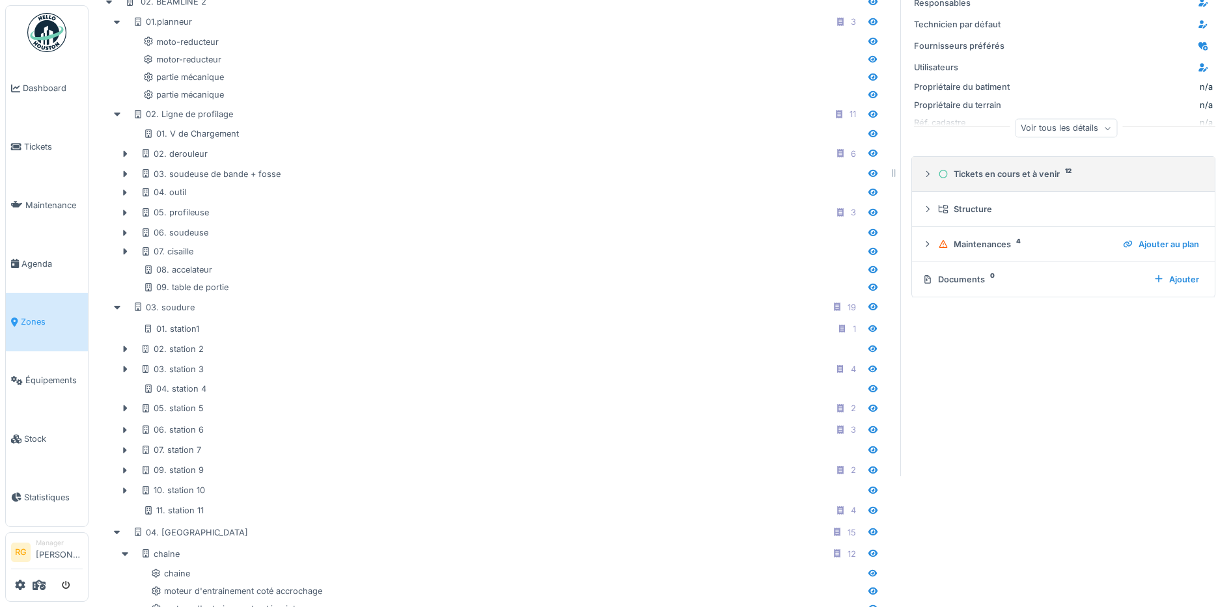
click at [923, 173] on icon at bounding box center [928, 174] width 10 height 8
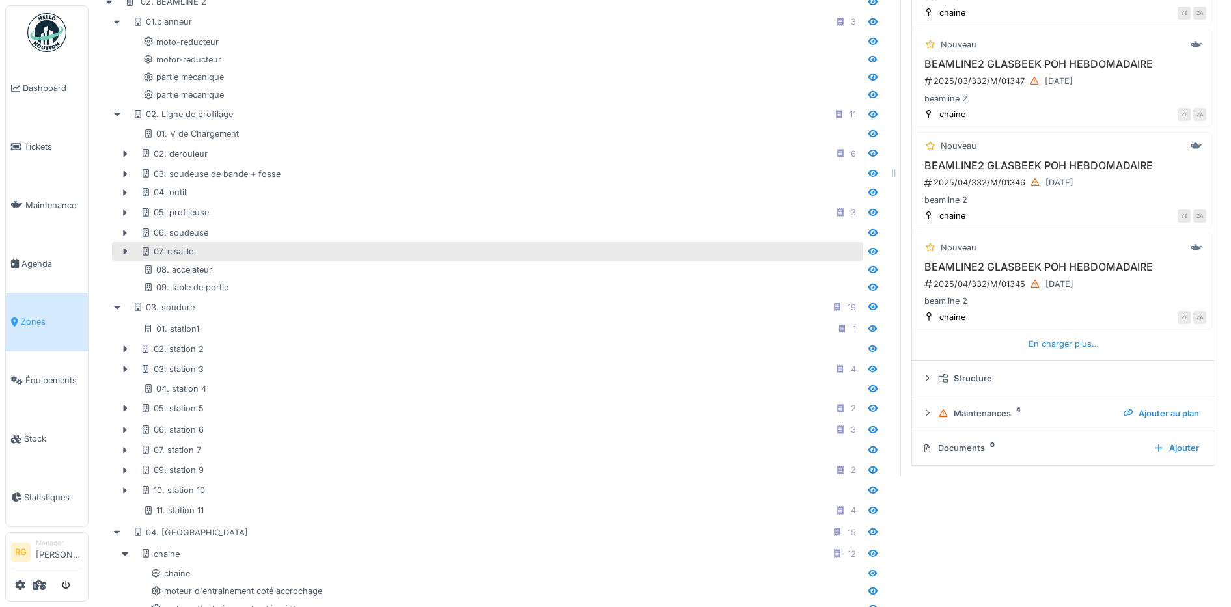
scroll to position [0, 0]
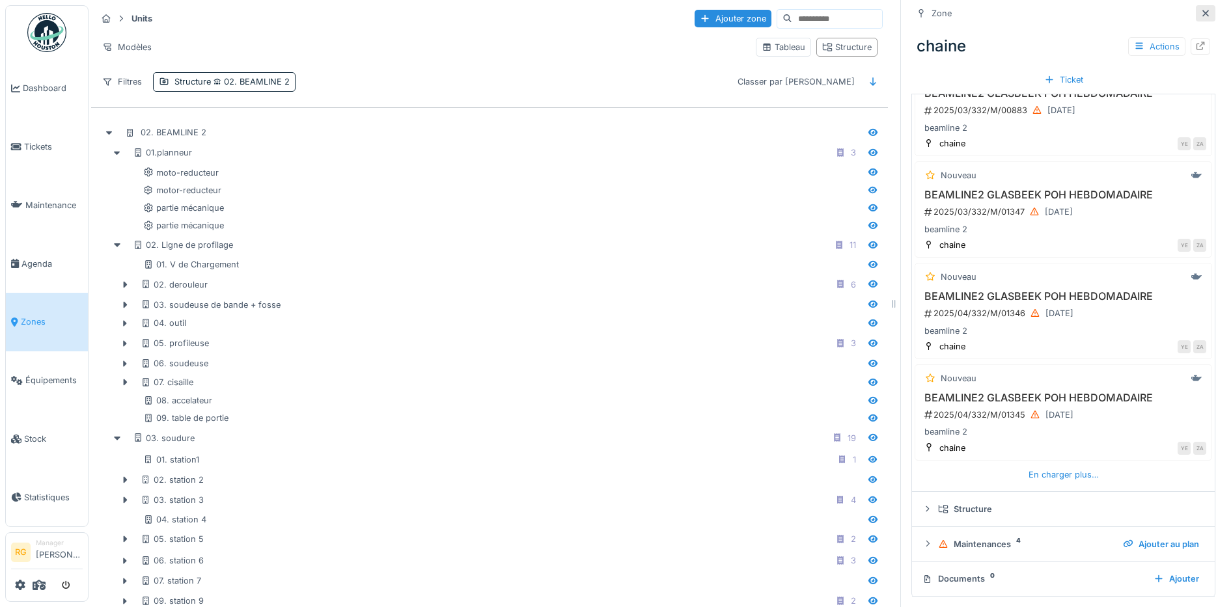
click at [1201, 13] on icon at bounding box center [1206, 13] width 10 height 8
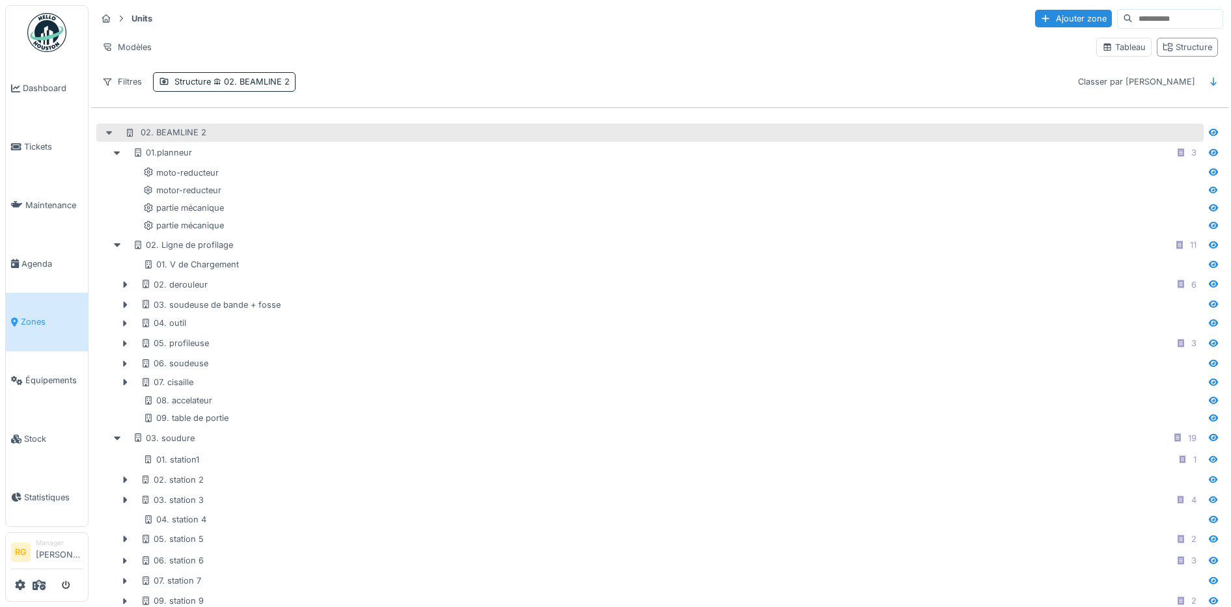
click at [108, 135] on icon at bounding box center [109, 133] width 10 height 8
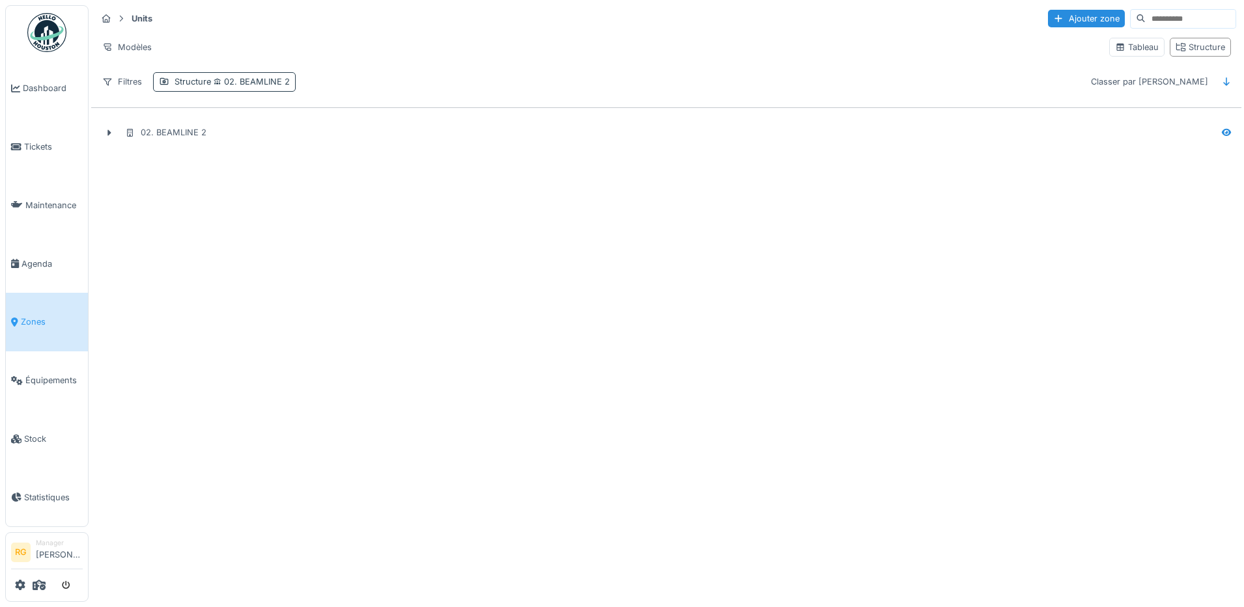
click at [190, 81] on div "Structure 02. BEAMLINE 2" at bounding box center [231, 82] width 115 height 12
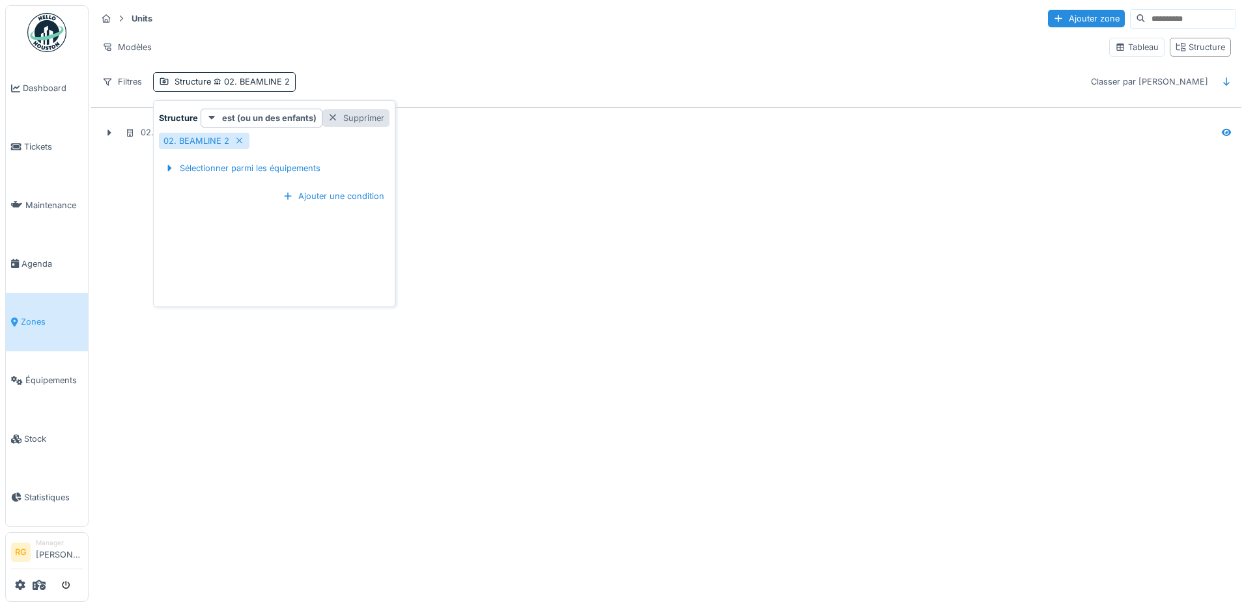
click at [349, 115] on div "Supprimer" at bounding box center [355, 118] width 67 height 18
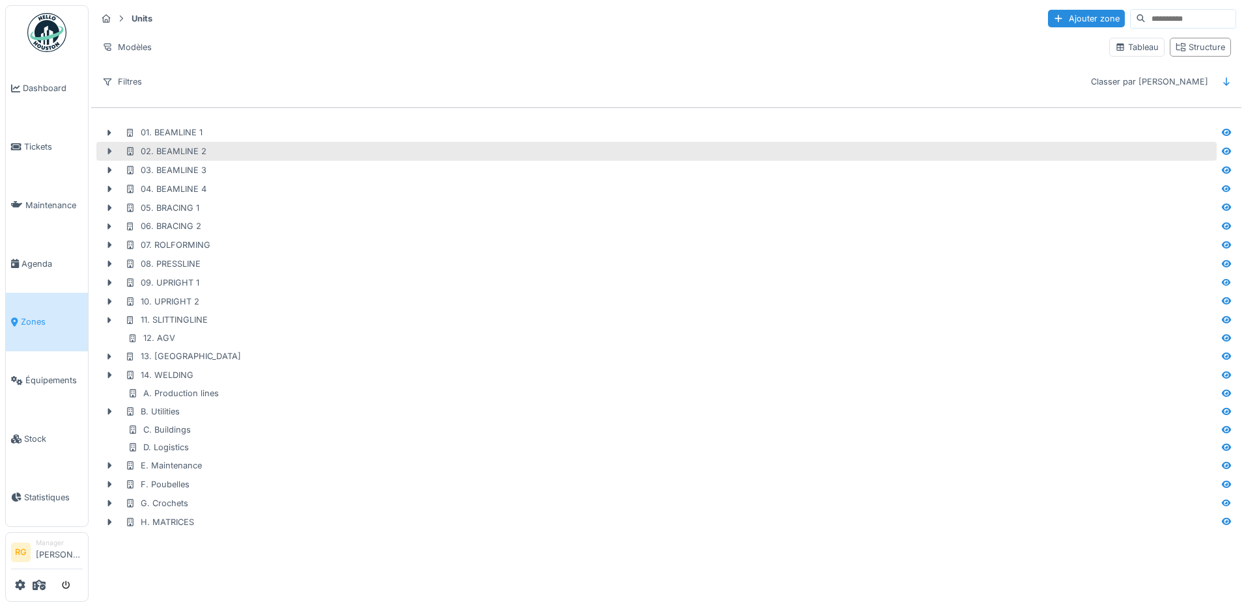
click at [110, 152] on icon at bounding box center [110, 151] width 4 height 7
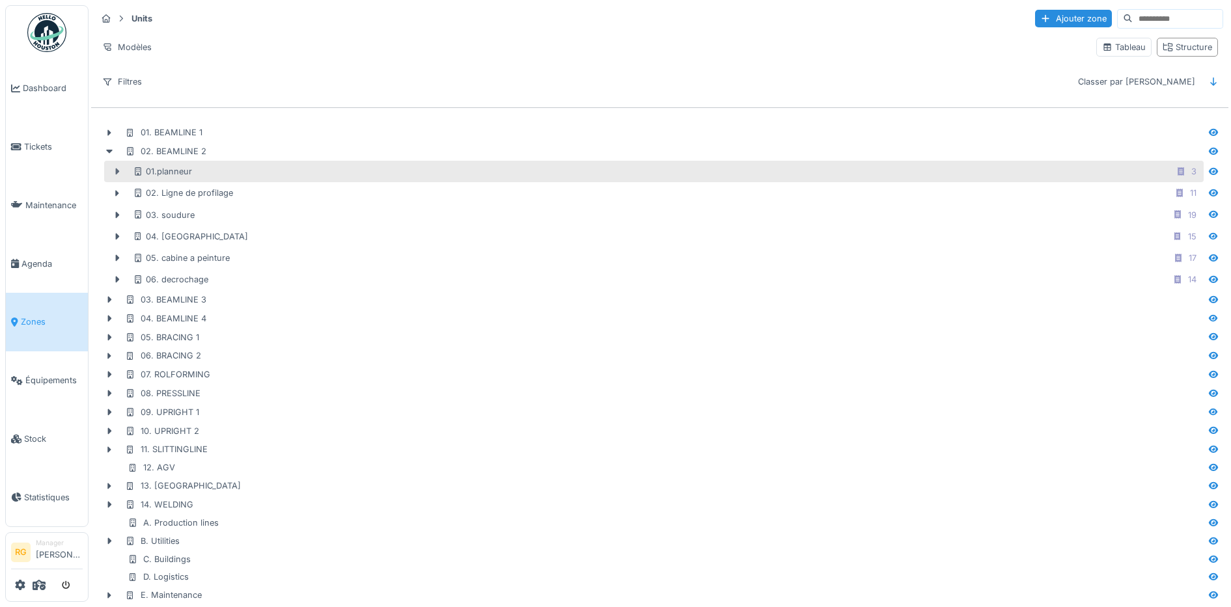
click at [118, 174] on icon at bounding box center [118, 172] width 4 height 7
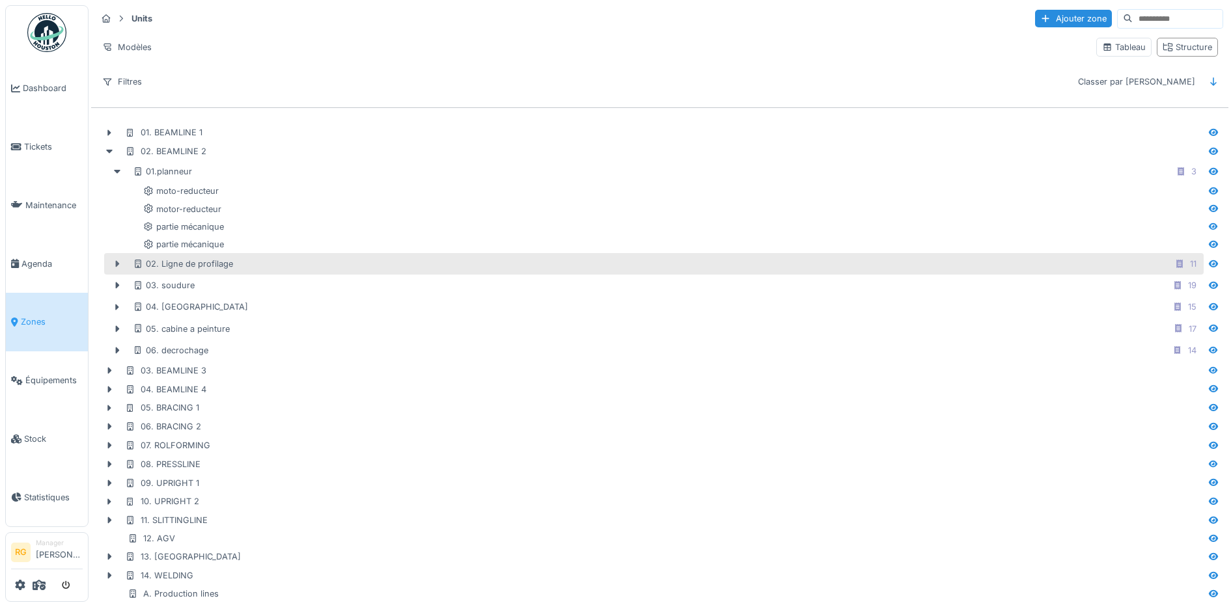
click at [117, 268] on icon at bounding box center [118, 264] width 4 height 7
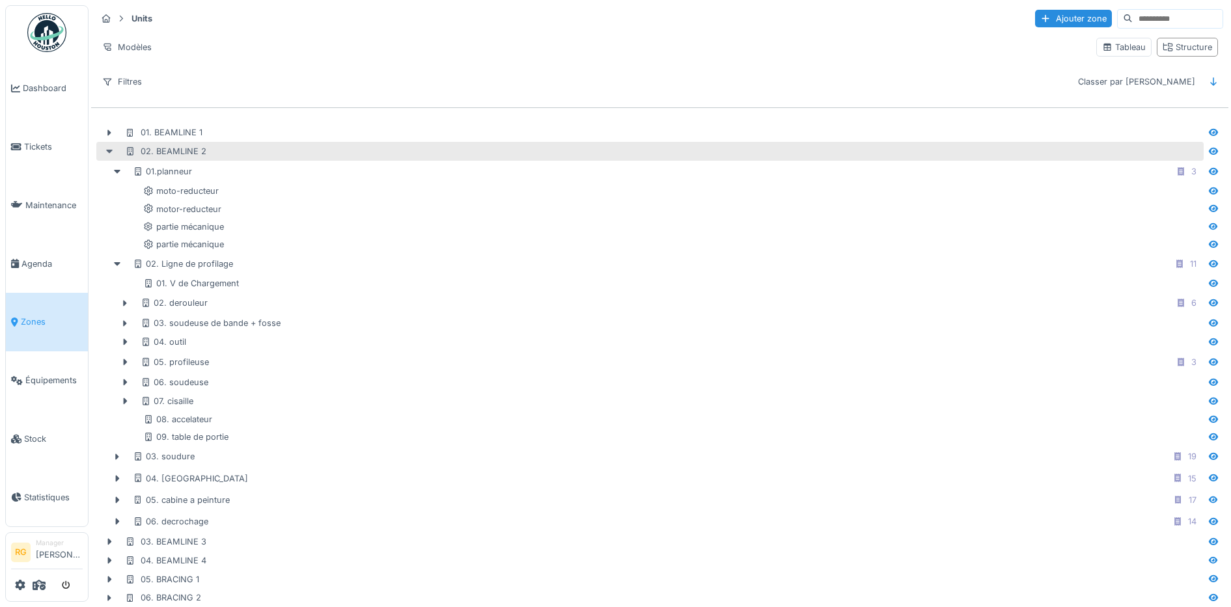
click at [112, 154] on icon at bounding box center [109, 151] width 10 height 8
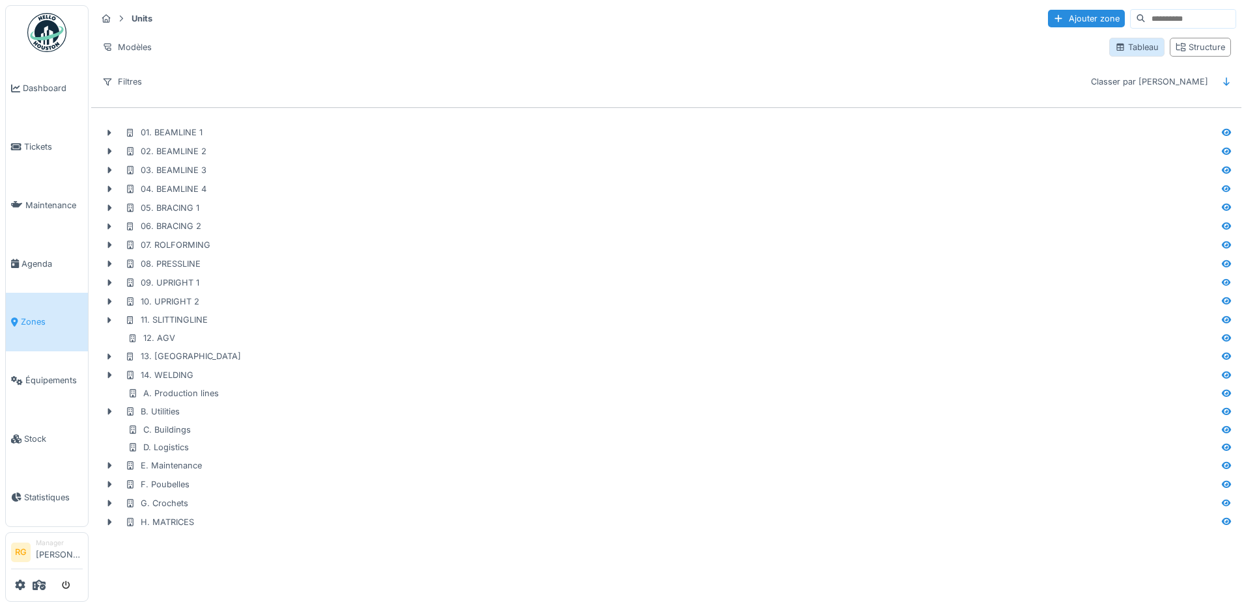
click at [1126, 53] on div "Tableau" at bounding box center [1137, 47] width 44 height 12
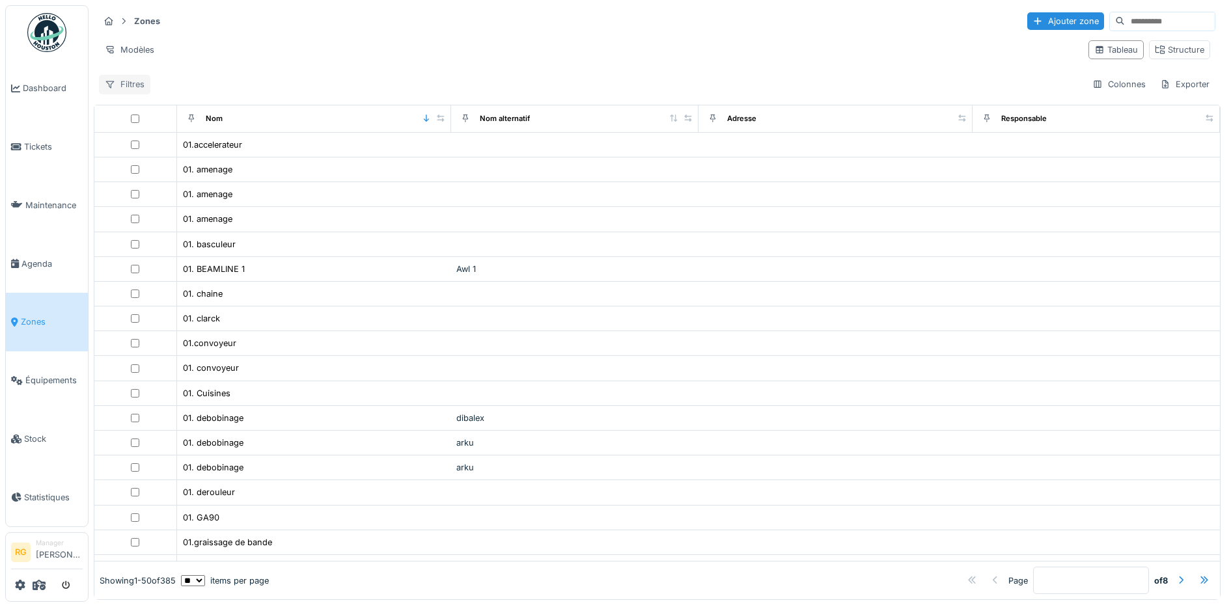
click at [130, 85] on div "Filtres" at bounding box center [124, 84] width 51 height 19
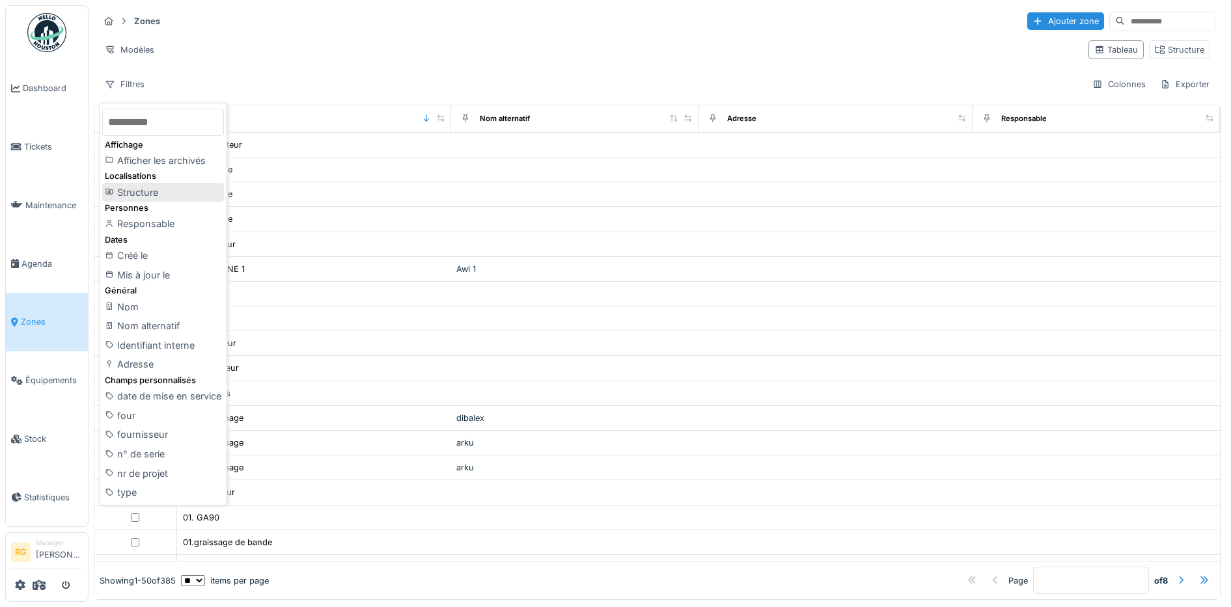
click at [134, 191] on div "Structure" at bounding box center [163, 193] width 122 height 20
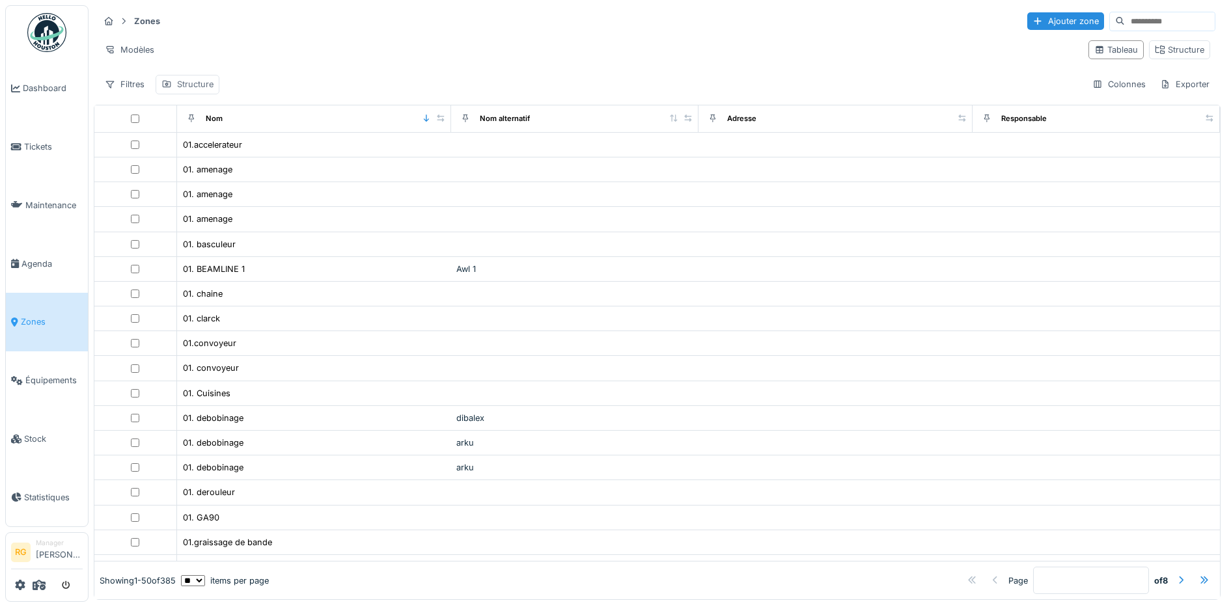
click at [202, 88] on div "Structure" at bounding box center [195, 84] width 36 height 12
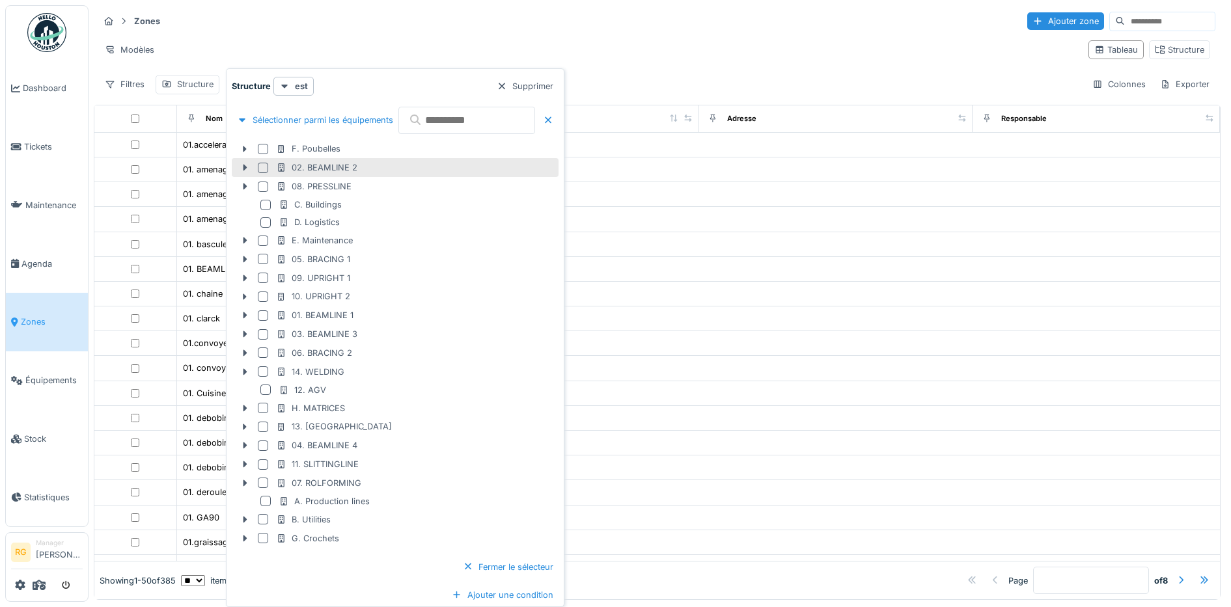
click at [260, 170] on div at bounding box center [263, 168] width 10 height 10
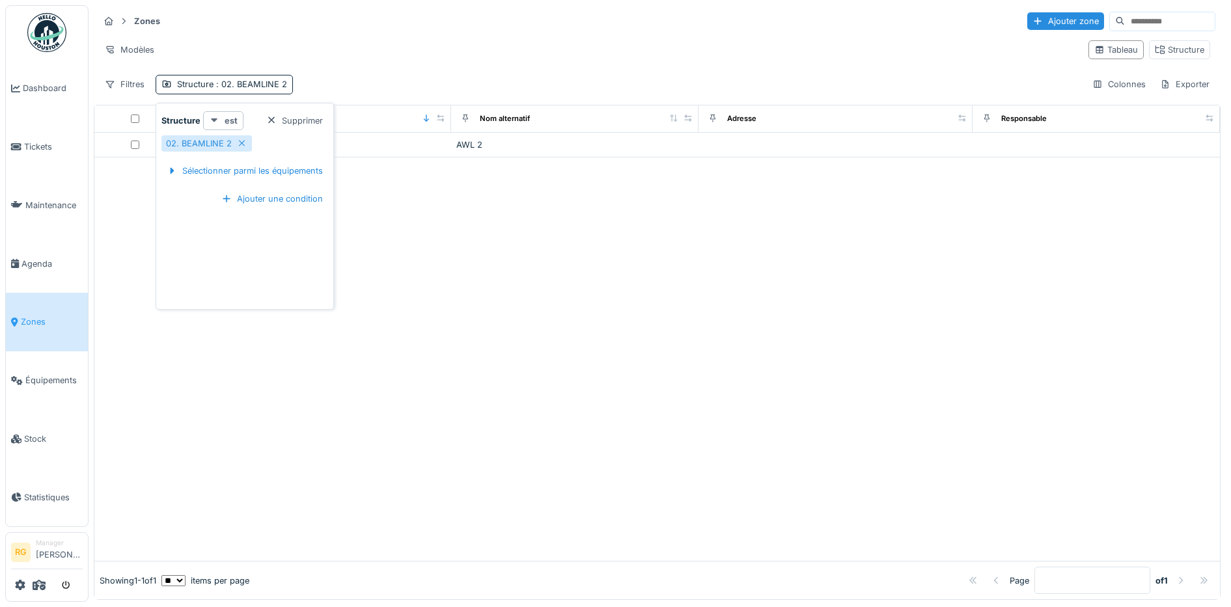
click at [220, 122] on div "est" at bounding box center [223, 120] width 40 height 19
click at [229, 172] on div "est (ou un des enfants)" at bounding box center [260, 169] width 109 height 20
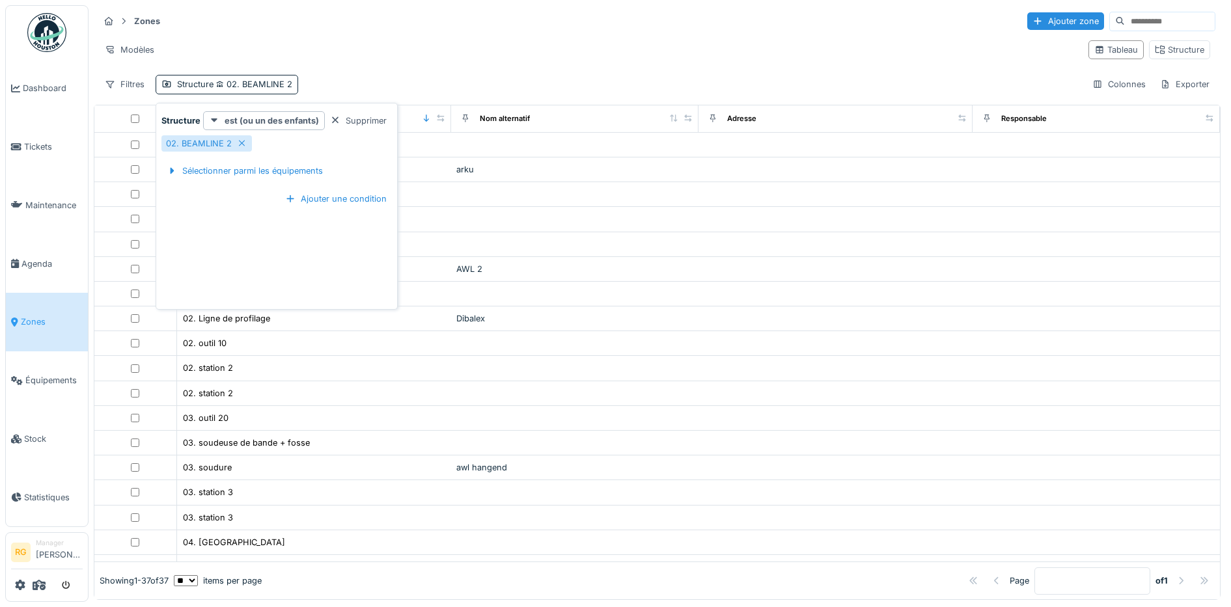
click at [340, 42] on div "Modèles" at bounding box center [588, 49] width 979 height 19
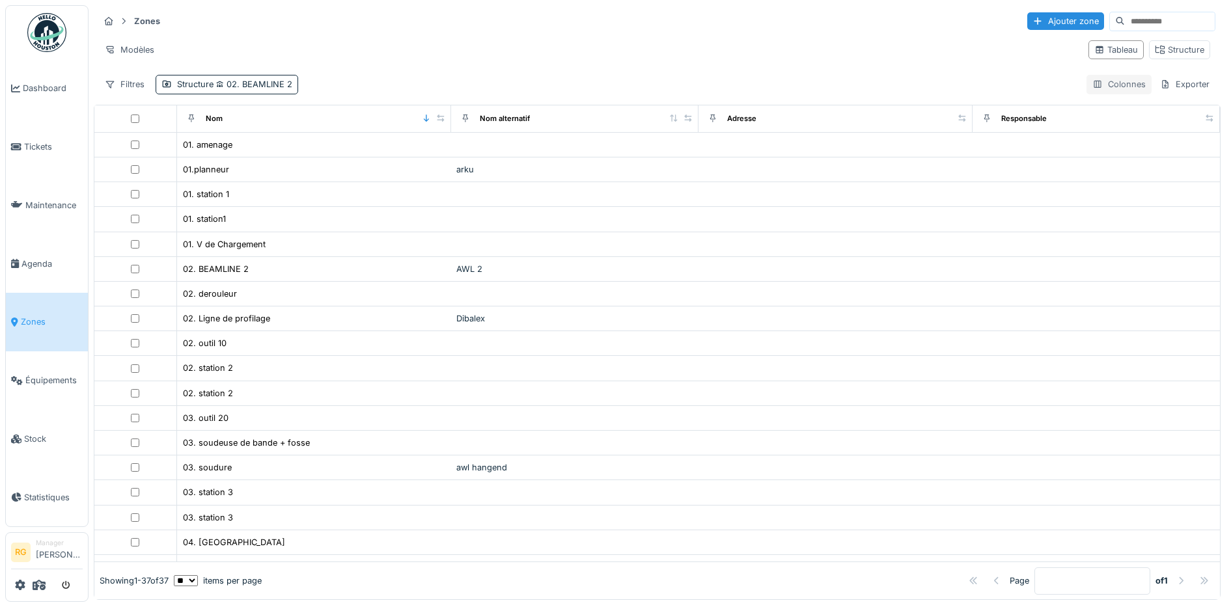
click at [1096, 90] on div "Colonnes" at bounding box center [1119, 84] width 65 height 19
click at [791, 70] on div "Zones Ajouter zone Modèles Tableau Structure Filtres Structure 02. BEAMLINE 2 C…" at bounding box center [657, 52] width 1127 height 94
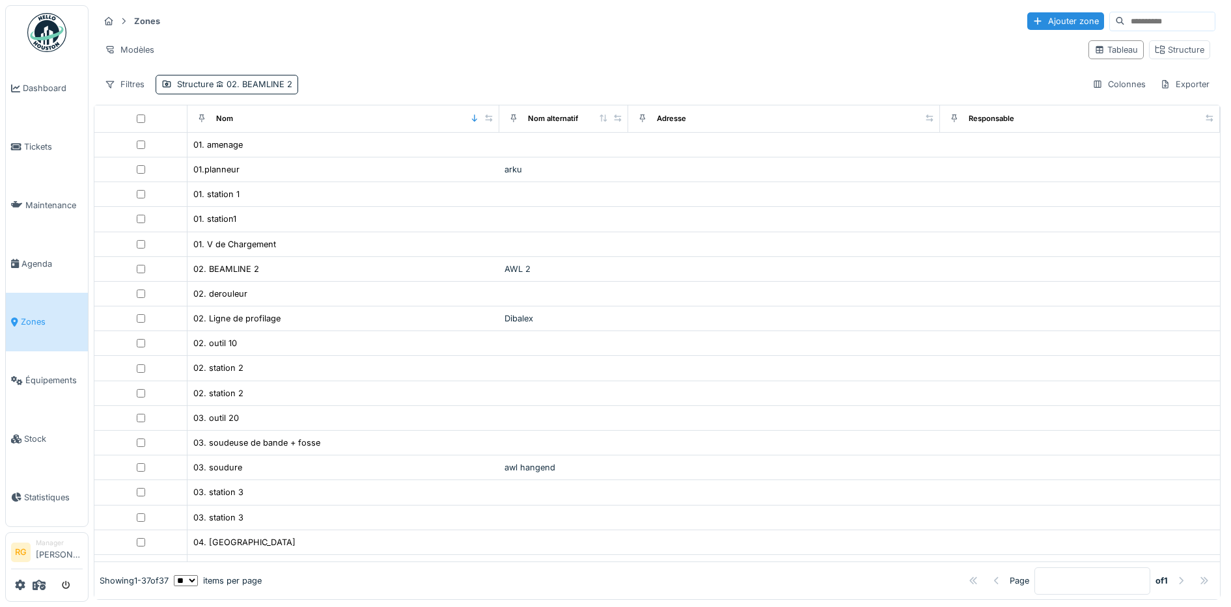
drag, startPoint x: 670, startPoint y: 119, endPoint x: 607, endPoint y: 125, distance: 63.4
click at [607, 125] on th "Nom alternatif" at bounding box center [563, 118] width 129 height 27
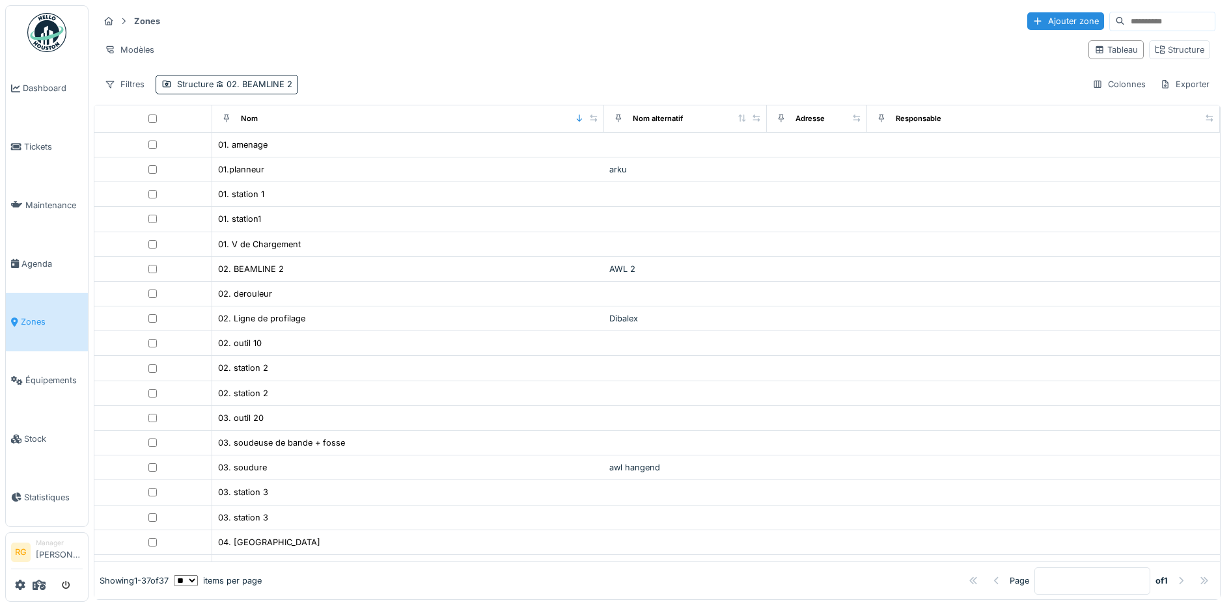
drag, startPoint x: 902, startPoint y: 123, endPoint x: 805, endPoint y: 128, distance: 97.1
click at [805, 127] on div "Adresse" at bounding box center [816, 119] width 89 height 16
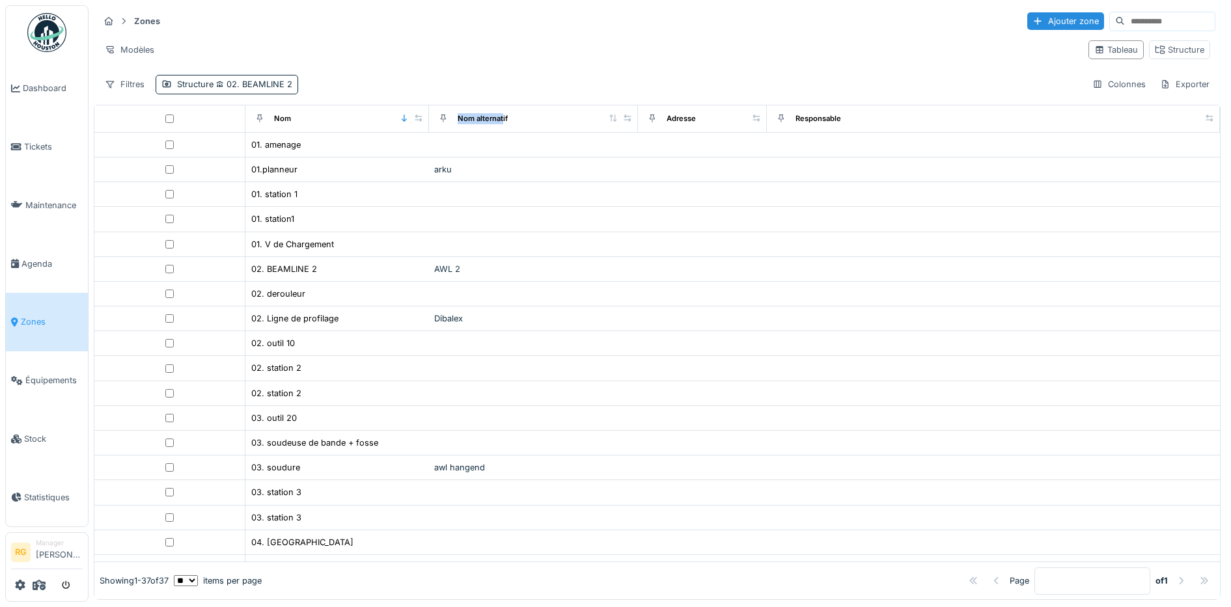
drag, startPoint x: 575, startPoint y: 119, endPoint x: 492, endPoint y: 132, distance: 83.7
click at [492, 132] on tr "Nom Nom alternatif Adresse Responsable" at bounding box center [657, 118] width 1126 height 27
click at [1087, 87] on div "Colonnes" at bounding box center [1119, 84] width 65 height 19
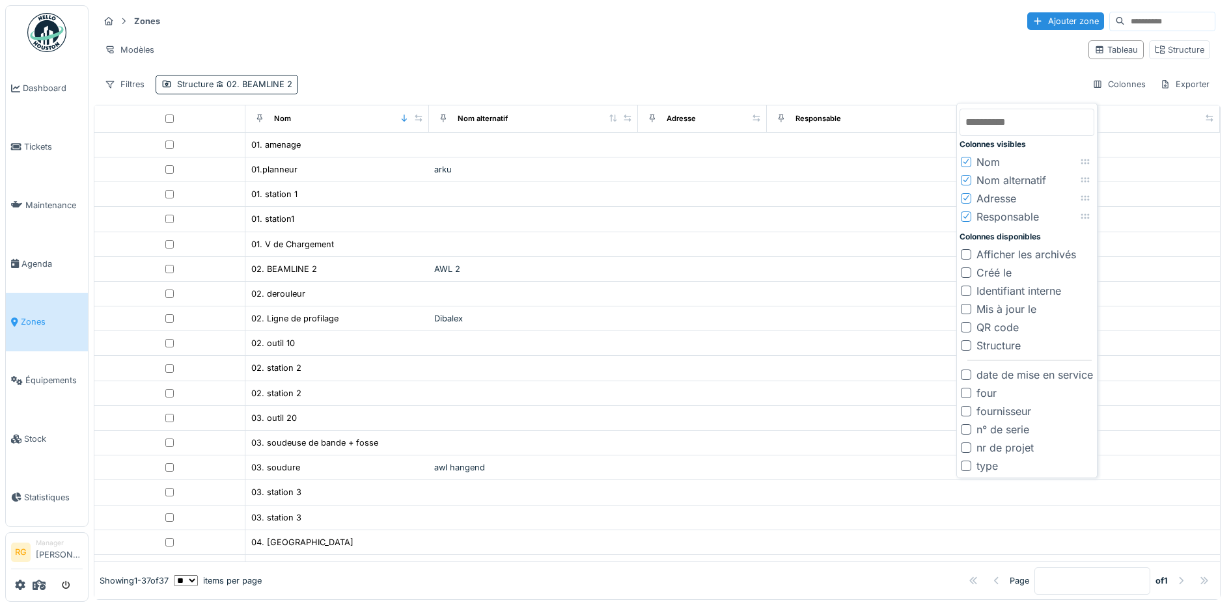
click at [964, 217] on icon at bounding box center [966, 216] width 8 height 7
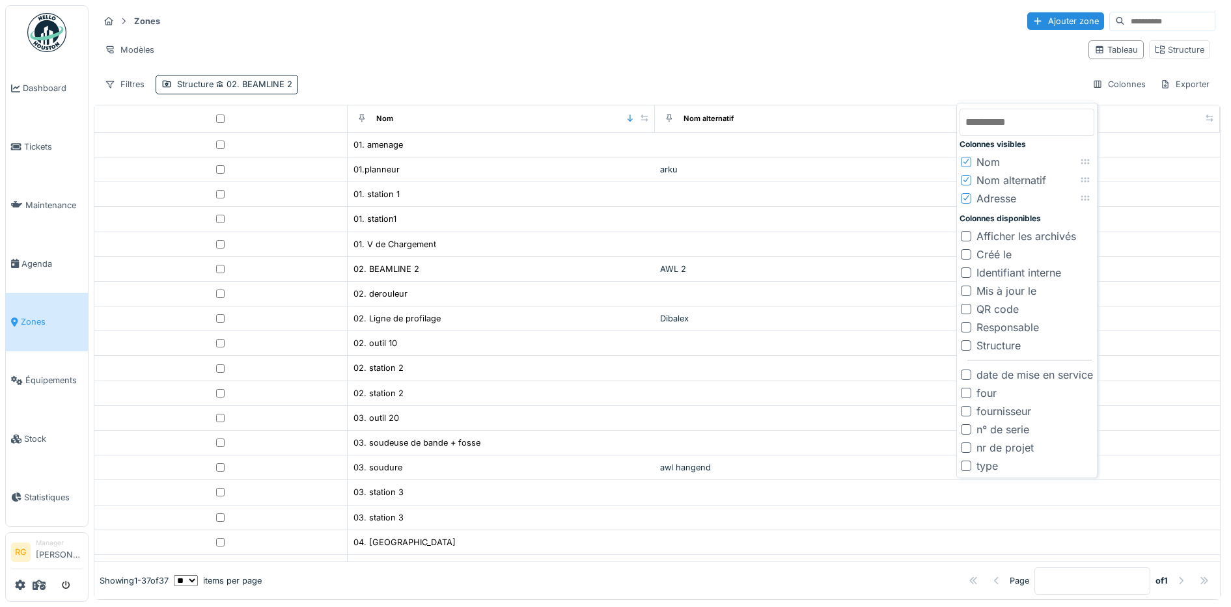
click at [964, 310] on div at bounding box center [966, 309] width 10 height 10
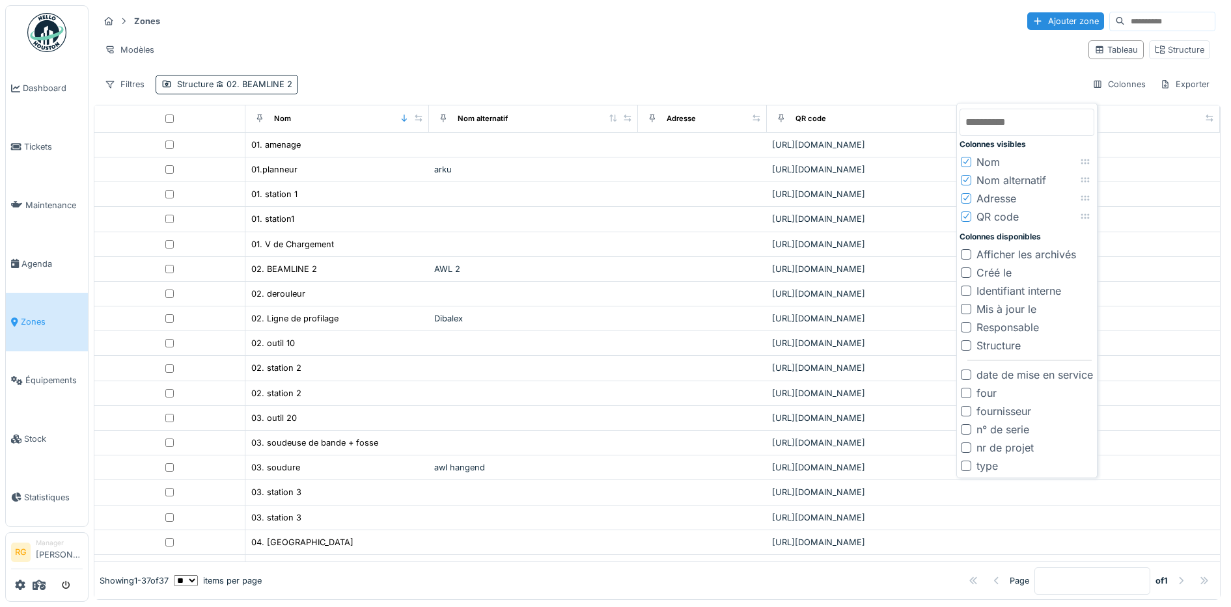
click at [965, 466] on div at bounding box center [966, 466] width 10 height 10
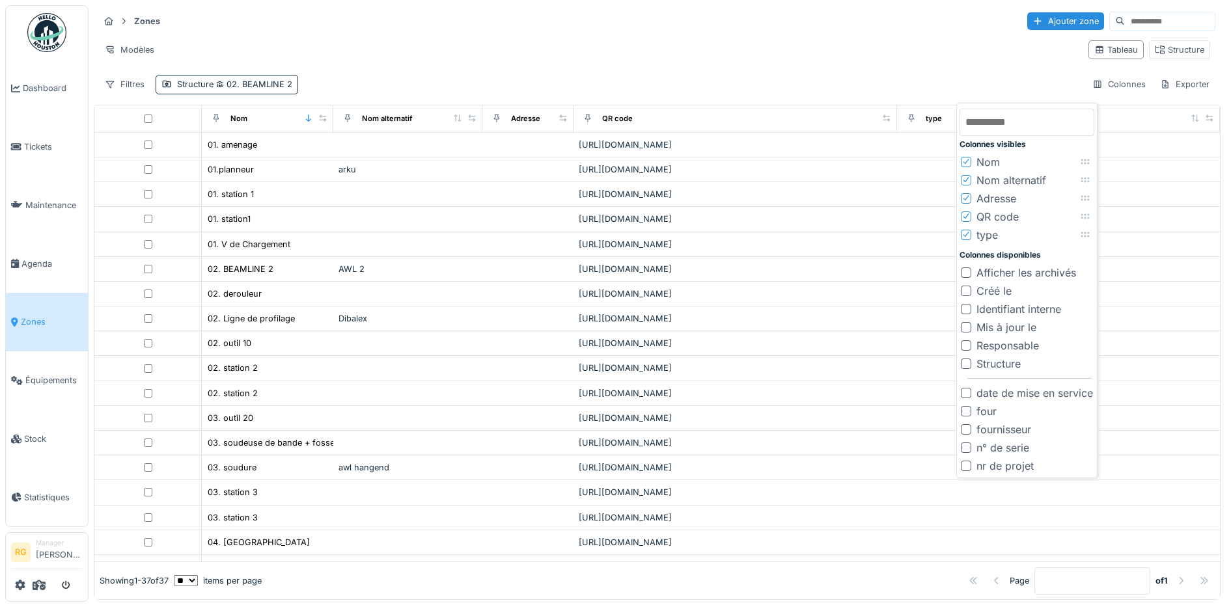
click at [967, 235] on icon at bounding box center [966, 234] width 8 height 7
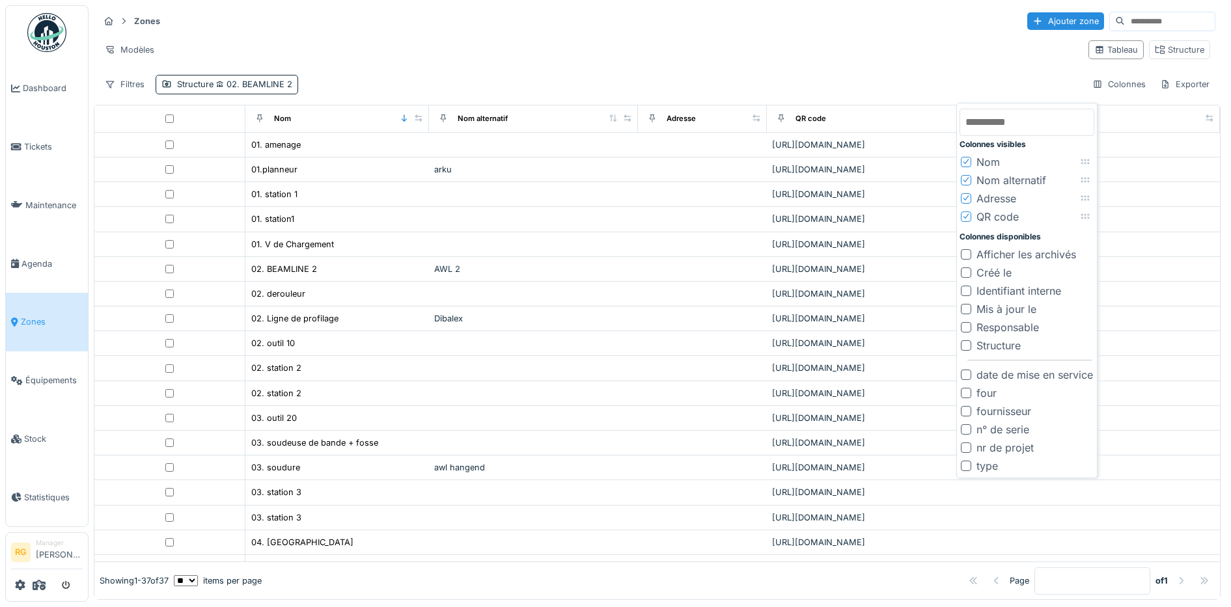
click at [966, 218] on icon at bounding box center [966, 216] width 5 height 5
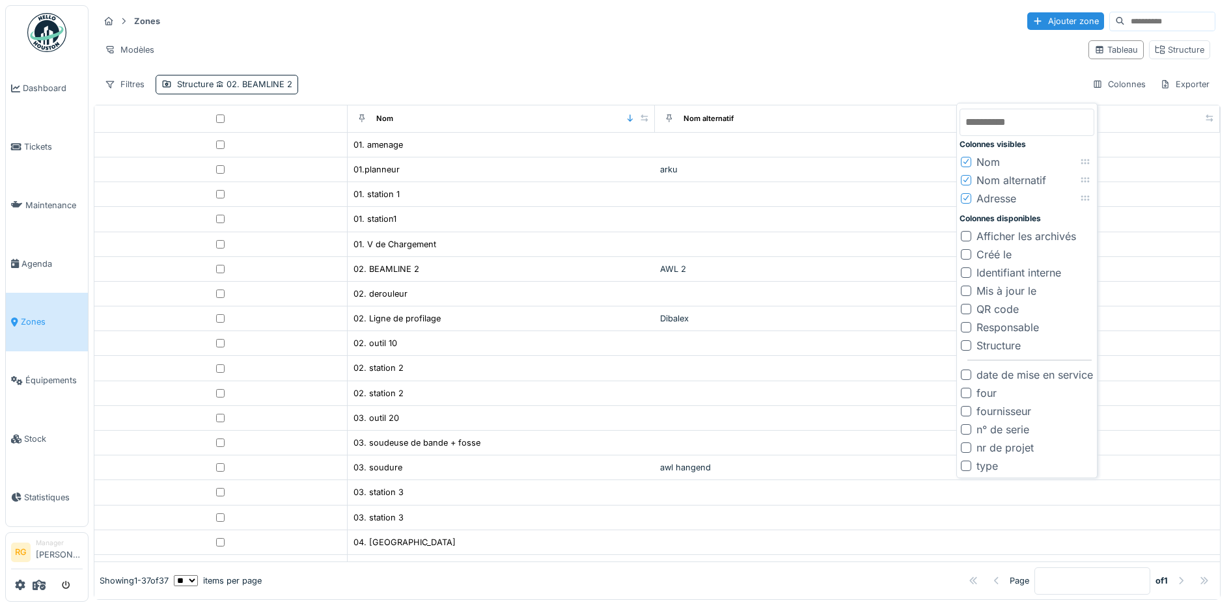
click at [973, 74] on div "Zones Ajouter zone Modèles Tableau Structure Filtres Structure 02. BEAMLINE 2 C…" at bounding box center [657, 52] width 1127 height 94
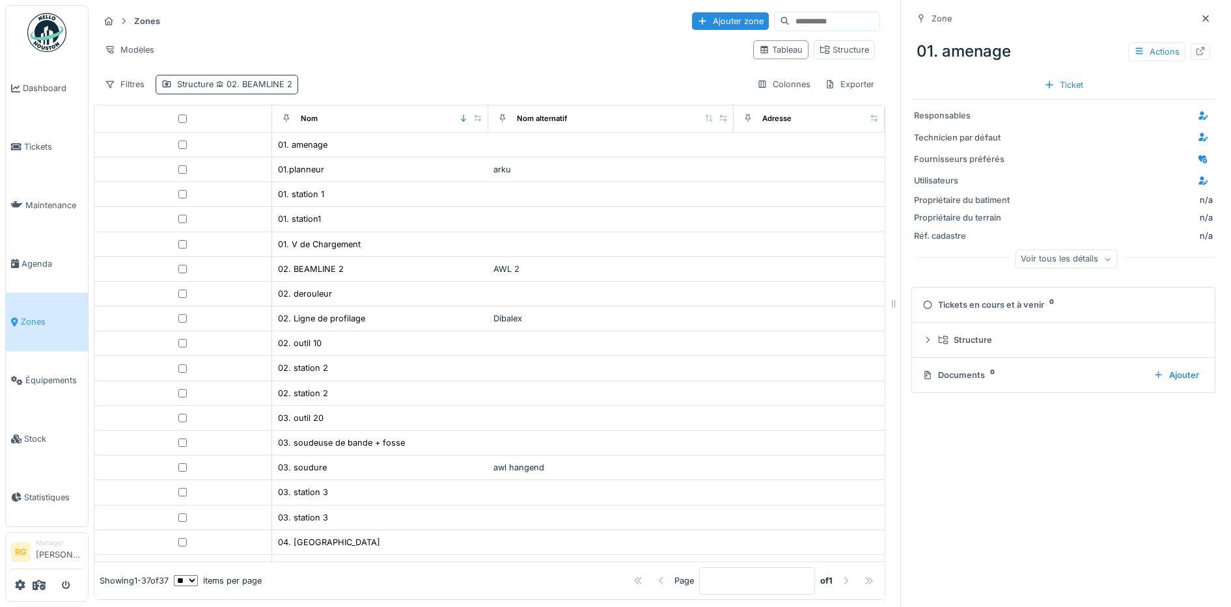
click at [211, 84] on div "Structure 02. BEAMLINE 2" at bounding box center [234, 84] width 115 height 12
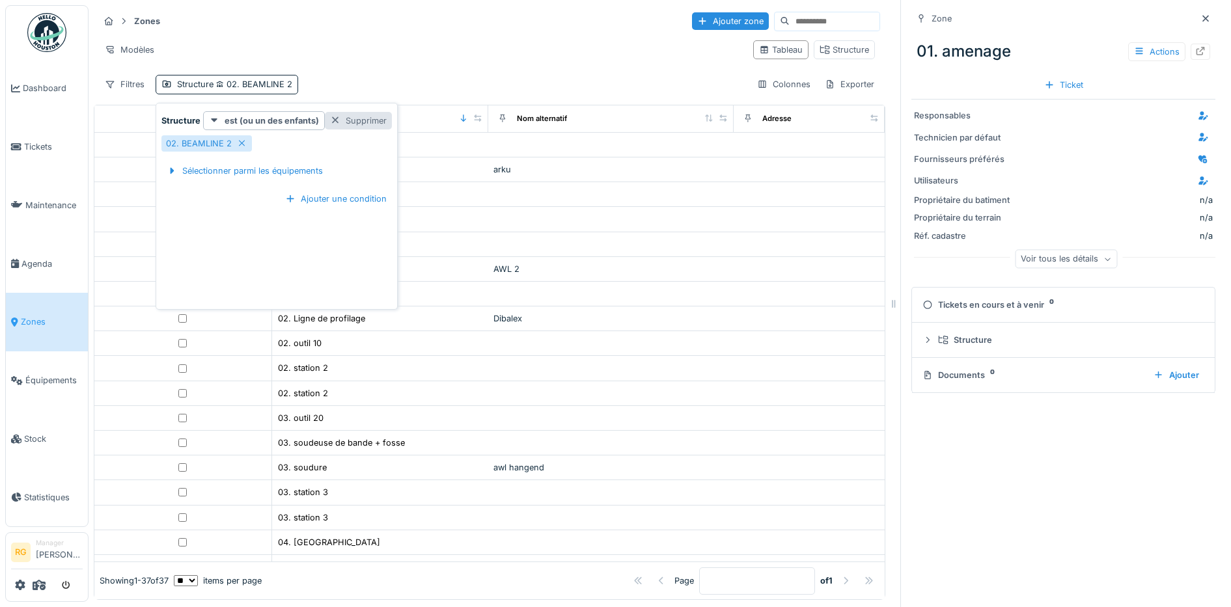
click at [347, 121] on div "Supprimer" at bounding box center [358, 121] width 67 height 18
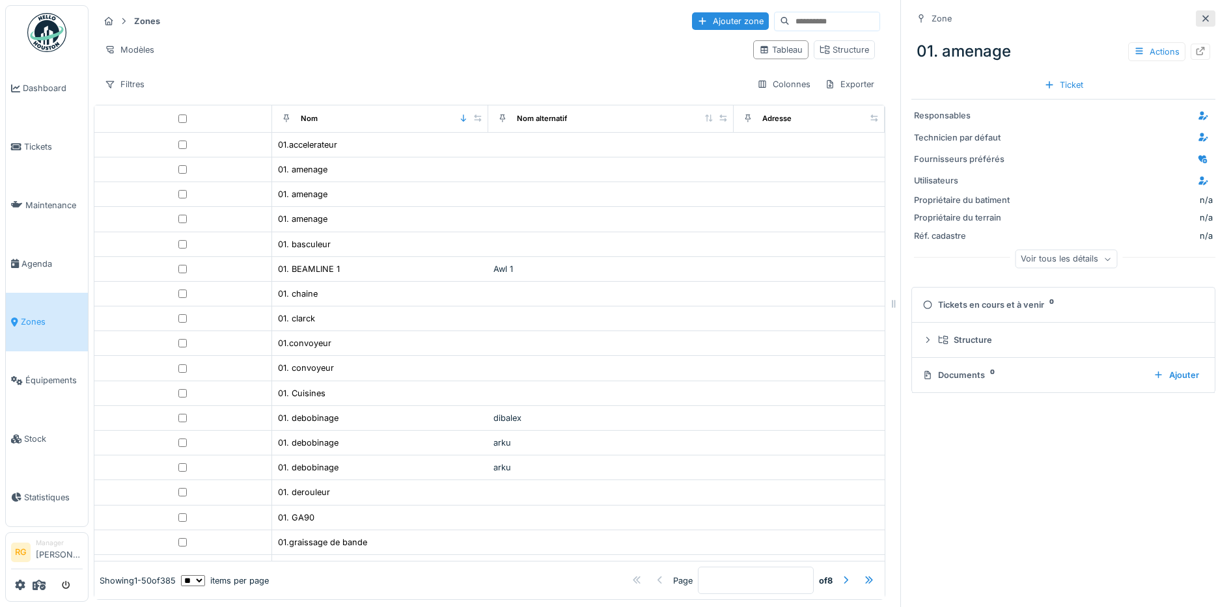
click at [1201, 19] on icon at bounding box center [1206, 18] width 10 height 8
